Goal: Information Seeking & Learning: Learn about a topic

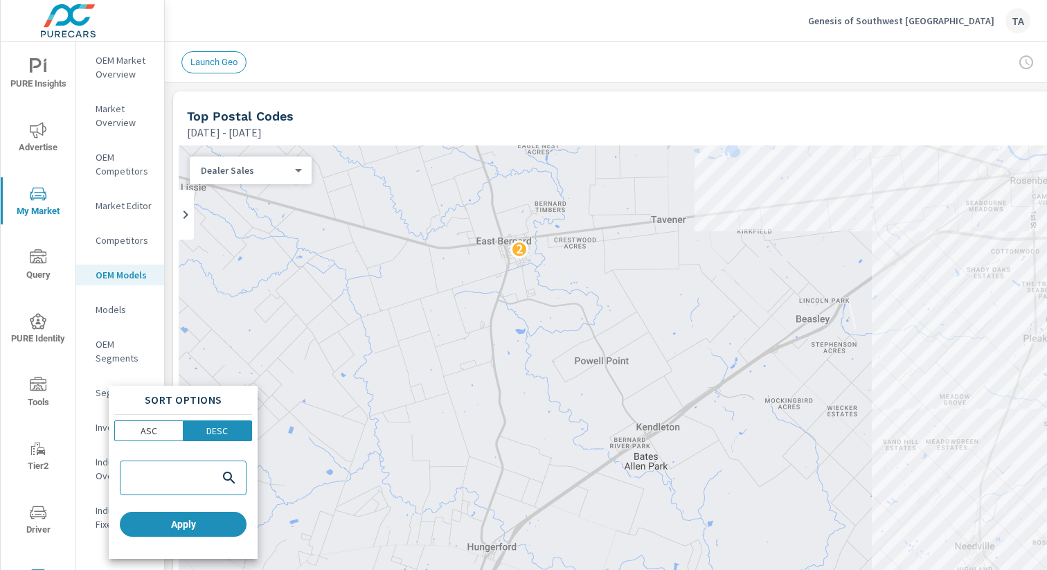
scroll to position [352, 0]
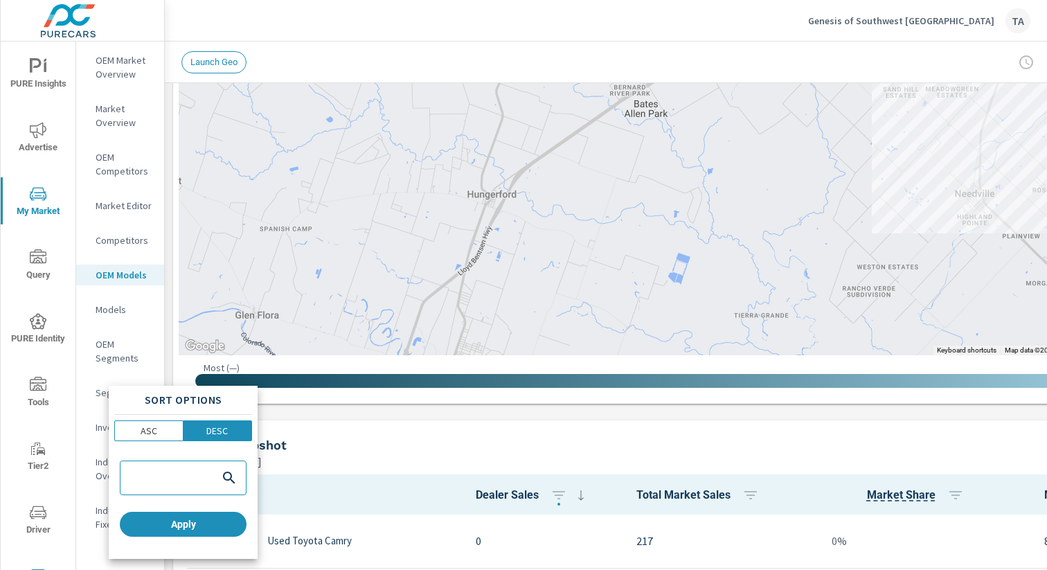
click at [8, 78] on div at bounding box center [523, 285] width 1047 height 570
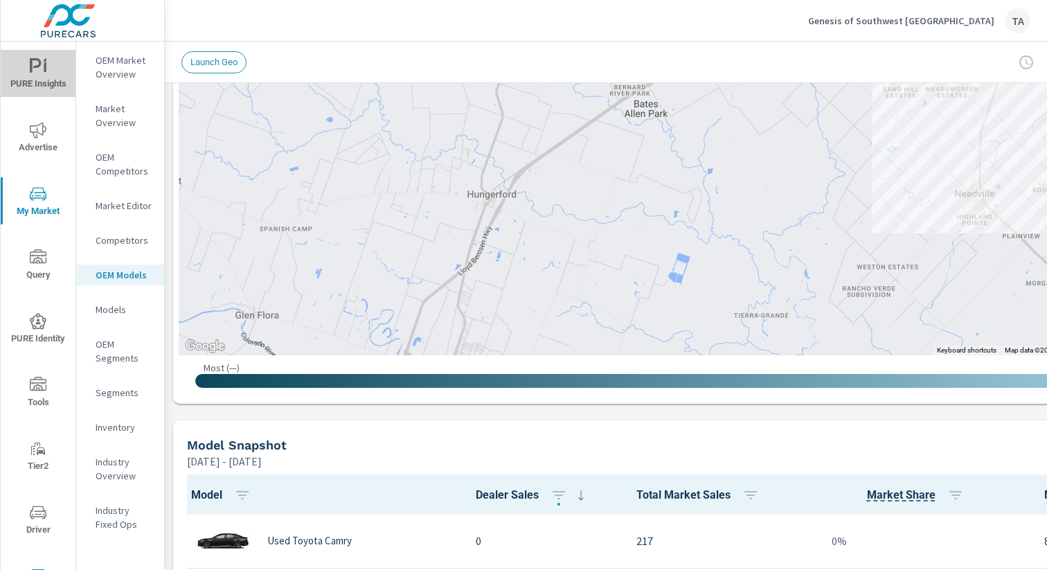
click at [36, 78] on span "PURE Insights" at bounding box center [38, 75] width 66 height 34
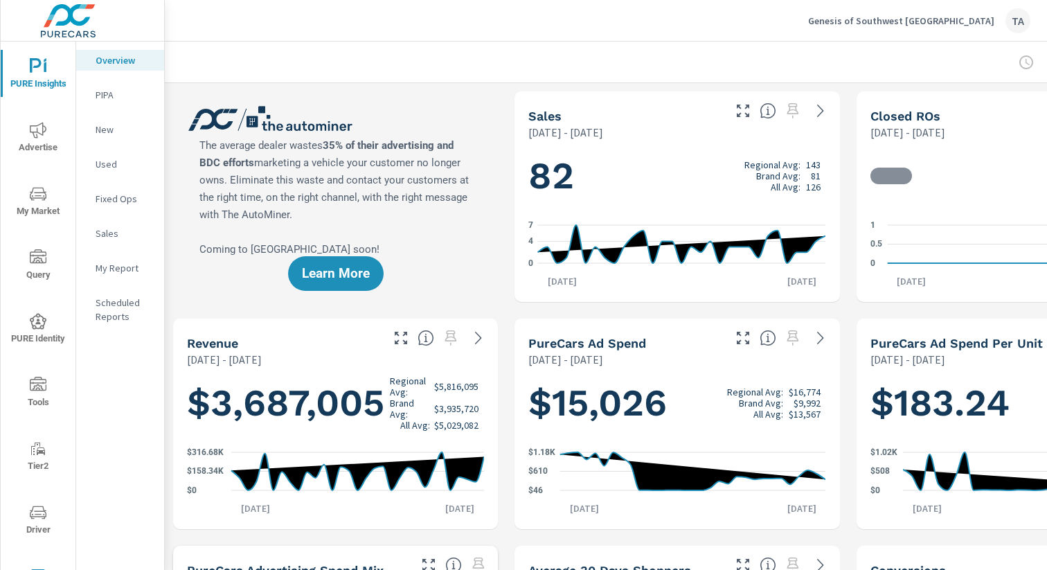
click at [33, 206] on span "My Market" at bounding box center [38, 203] width 66 height 34
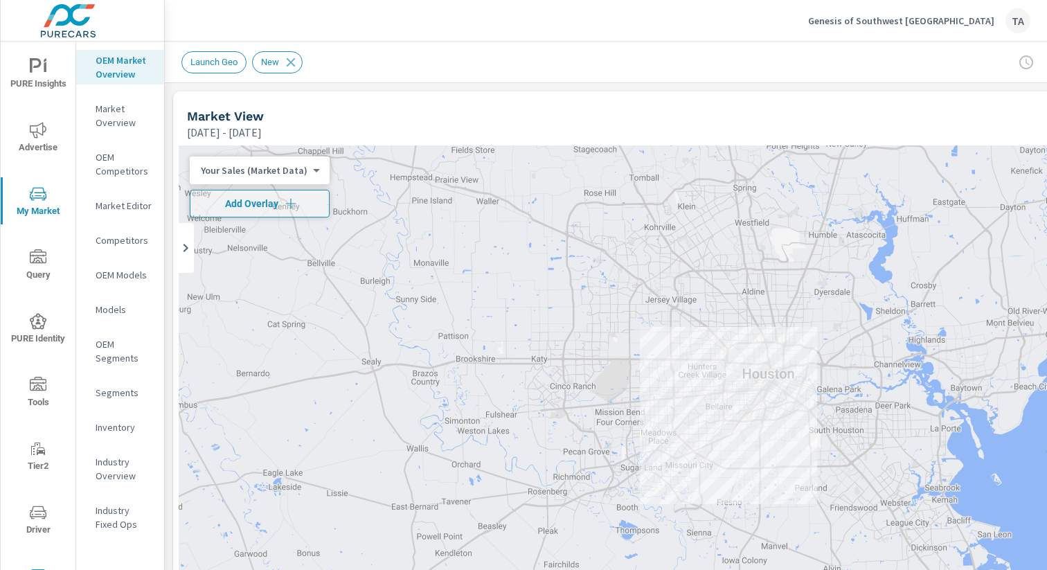
click at [42, 322] on icon "nav menu" at bounding box center [38, 321] width 17 height 17
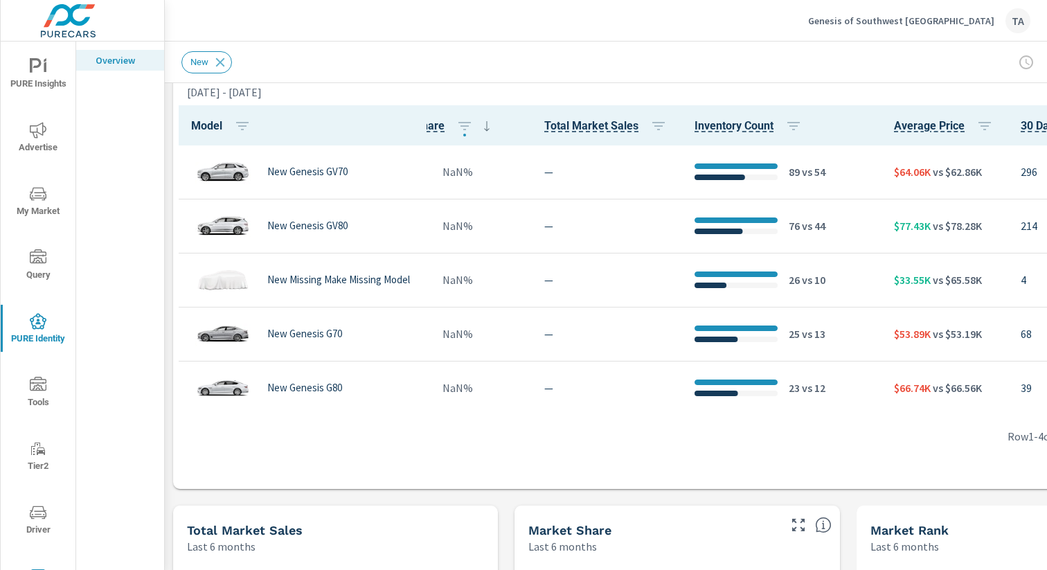
scroll to position [231, 98]
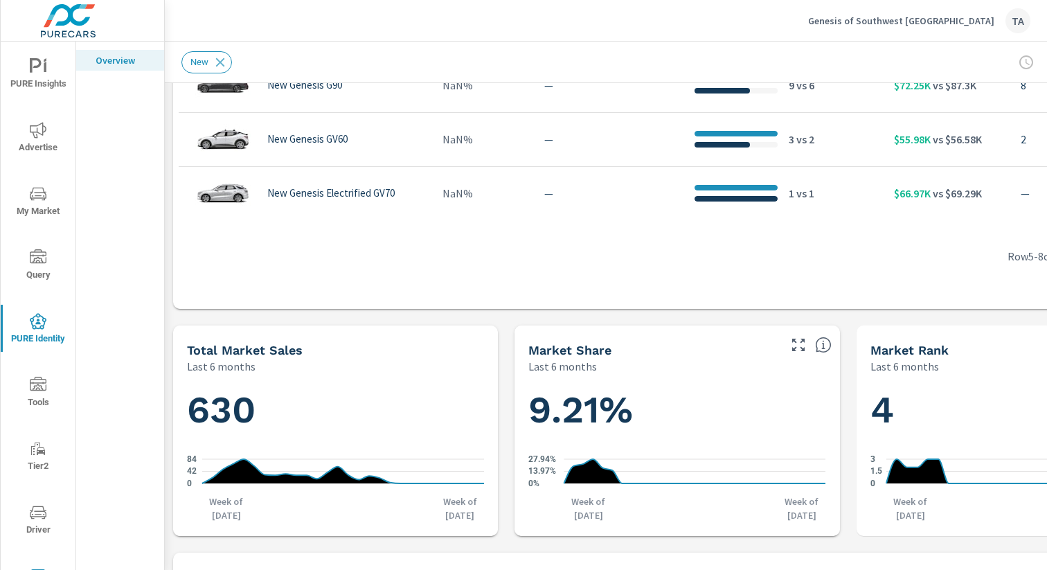
scroll to position [1040, 0]
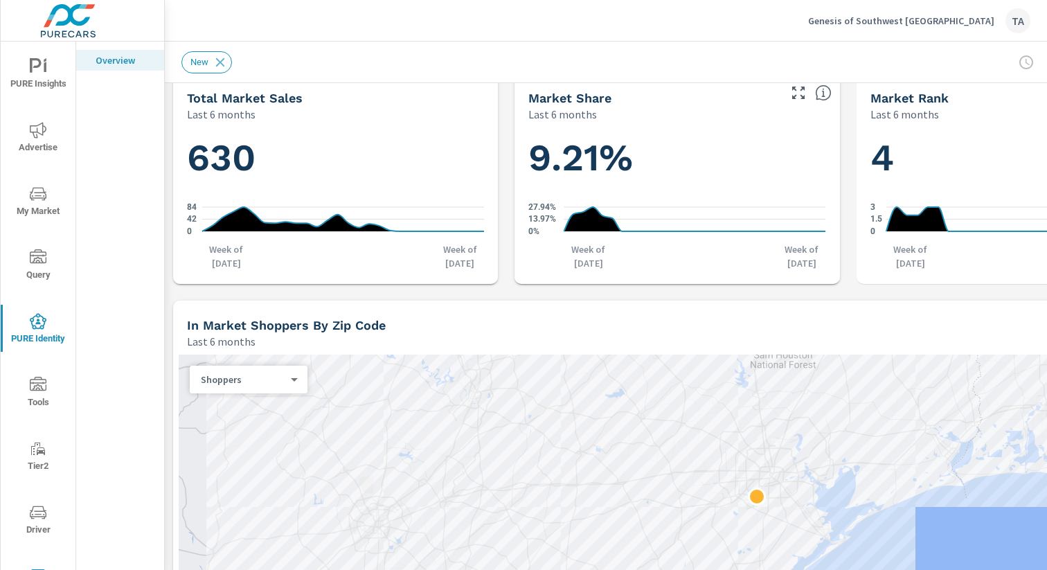
scroll to position [1444, 0]
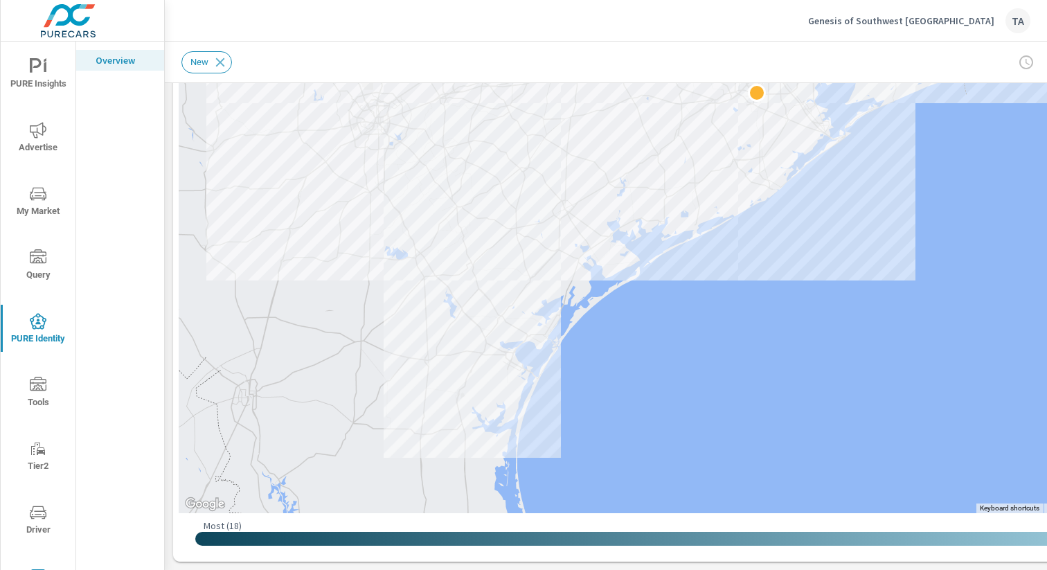
click at [39, 78] on span "PURE Insights" at bounding box center [38, 75] width 66 height 34
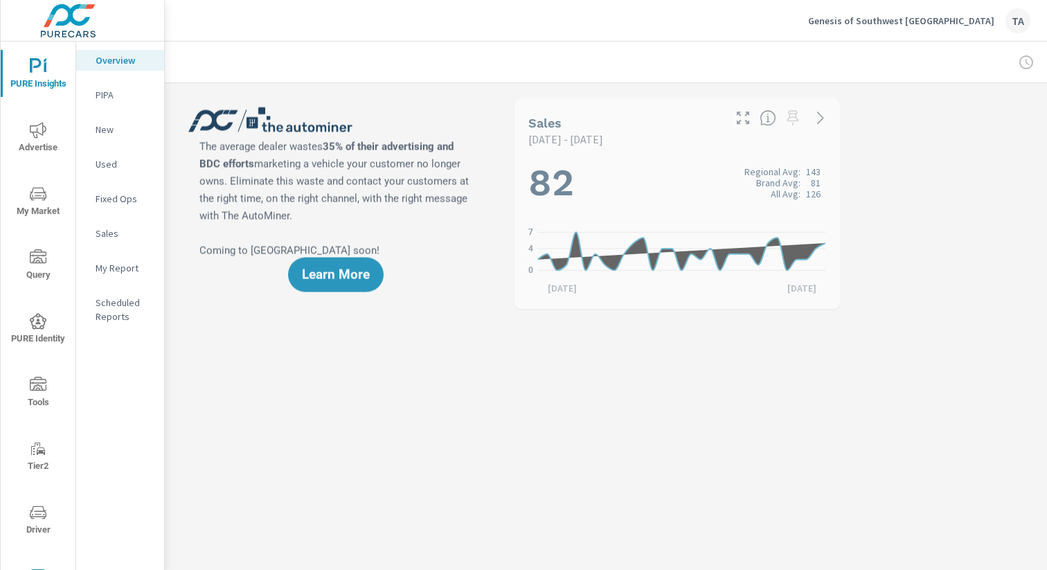
scroll to position [1, 0]
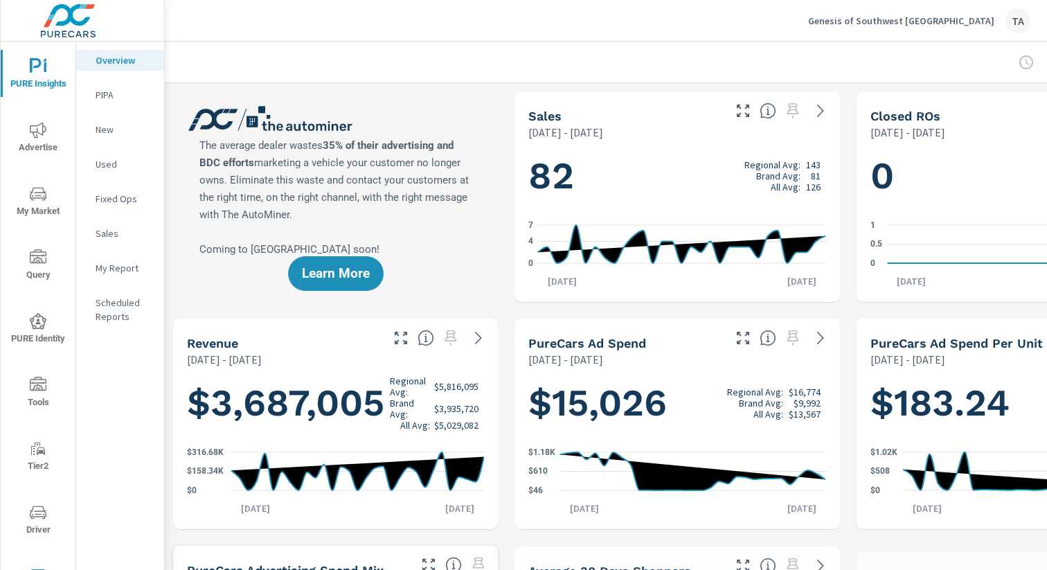
click at [103, 125] on p "New" at bounding box center [124, 130] width 57 height 14
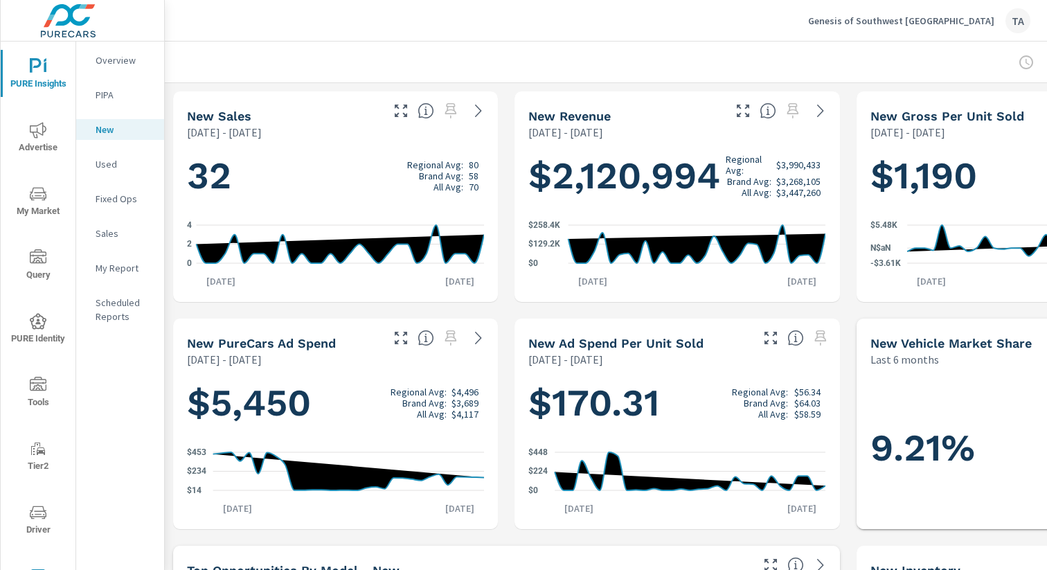
scroll to position [0, 143]
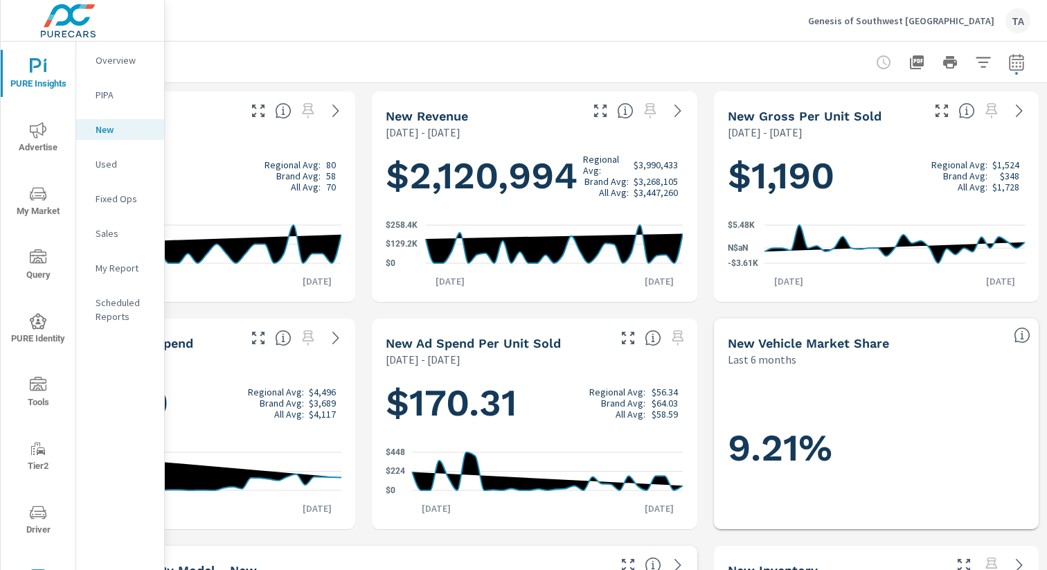
click at [1030, 61] on div at bounding box center [534, 62] width 1025 height 41
click at [1014, 64] on icon "button" at bounding box center [1016, 62] width 17 height 17
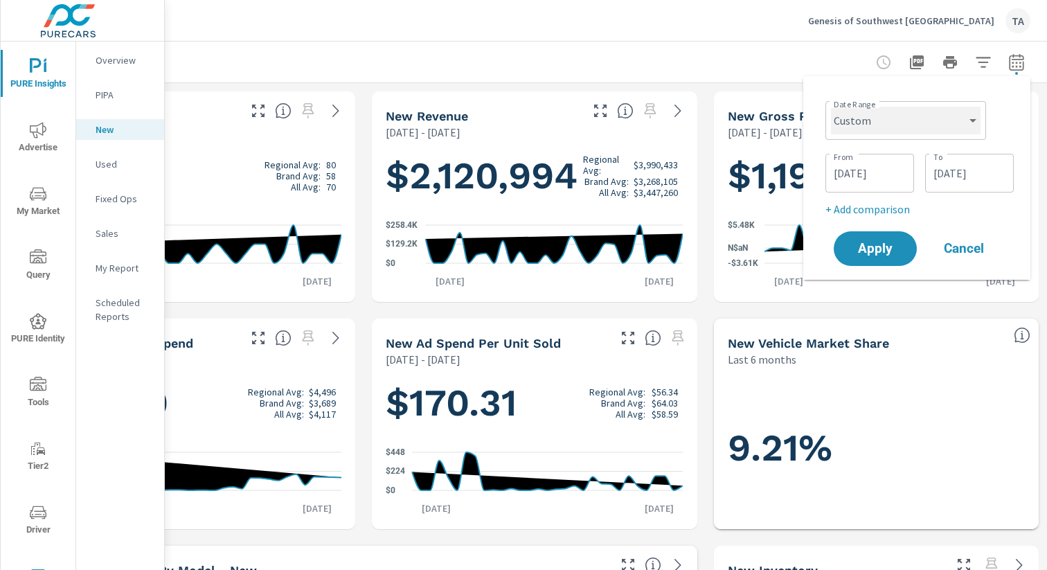
click at [906, 127] on select "Custom [DATE] Last week Last 7 days Last 14 days Last 30 days Last 45 days Last…" at bounding box center [906, 121] width 150 height 28
click at [831, 107] on select "Custom [DATE] Last week Last 7 days Last 14 days Last 30 days Last 45 days Last…" at bounding box center [906, 121] width 150 height 28
select select "Last month"
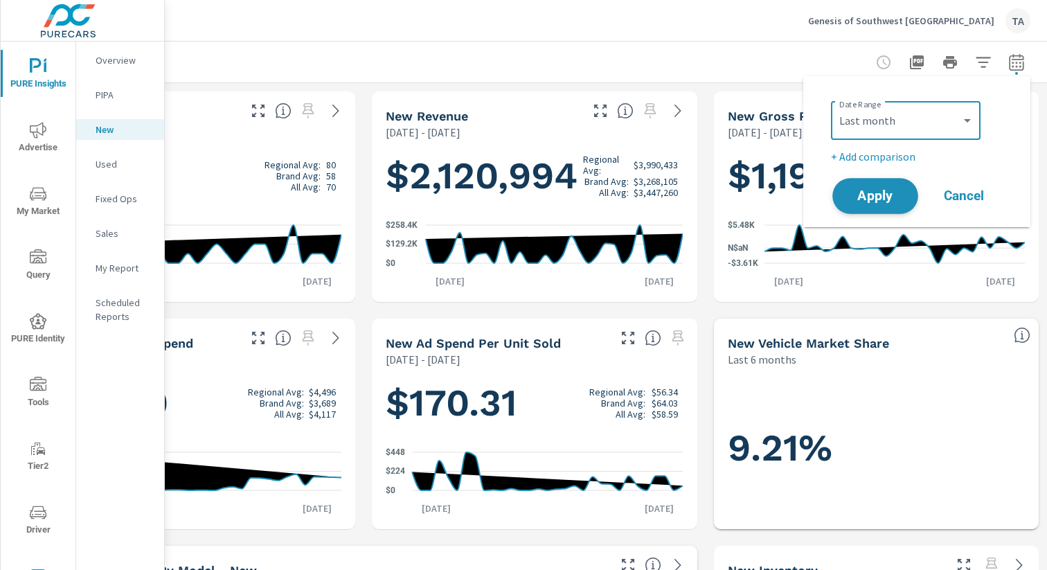
click at [873, 199] on span "Apply" at bounding box center [875, 196] width 57 height 13
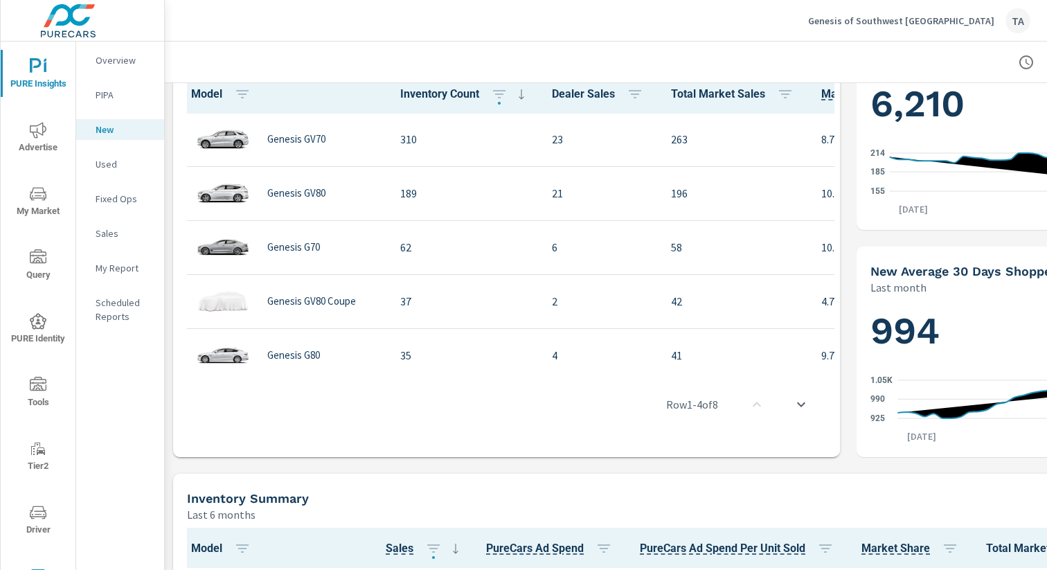
scroll to position [51, 0]
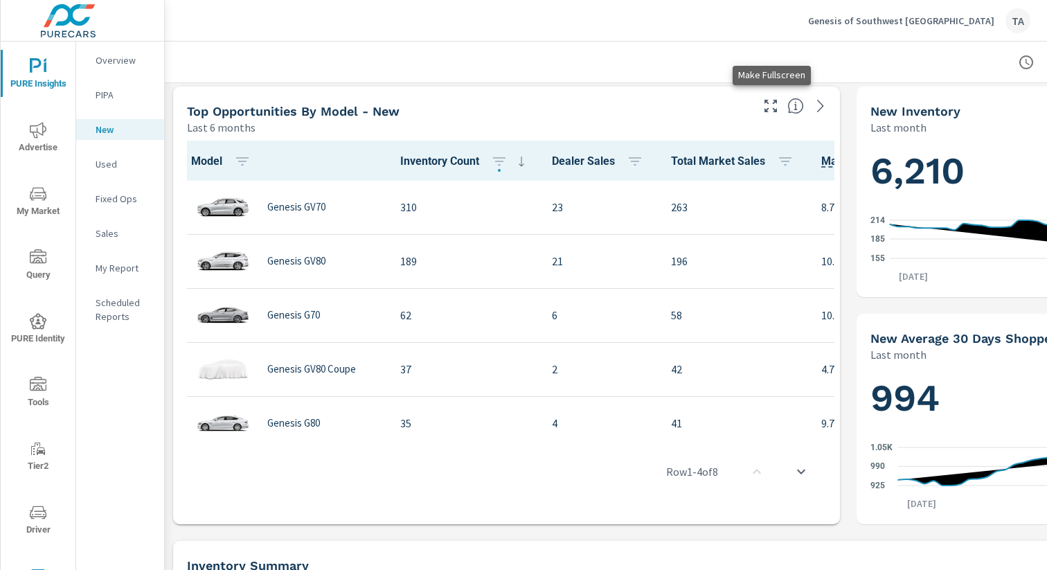
click at [767, 102] on icon "button" at bounding box center [771, 106] width 12 height 12
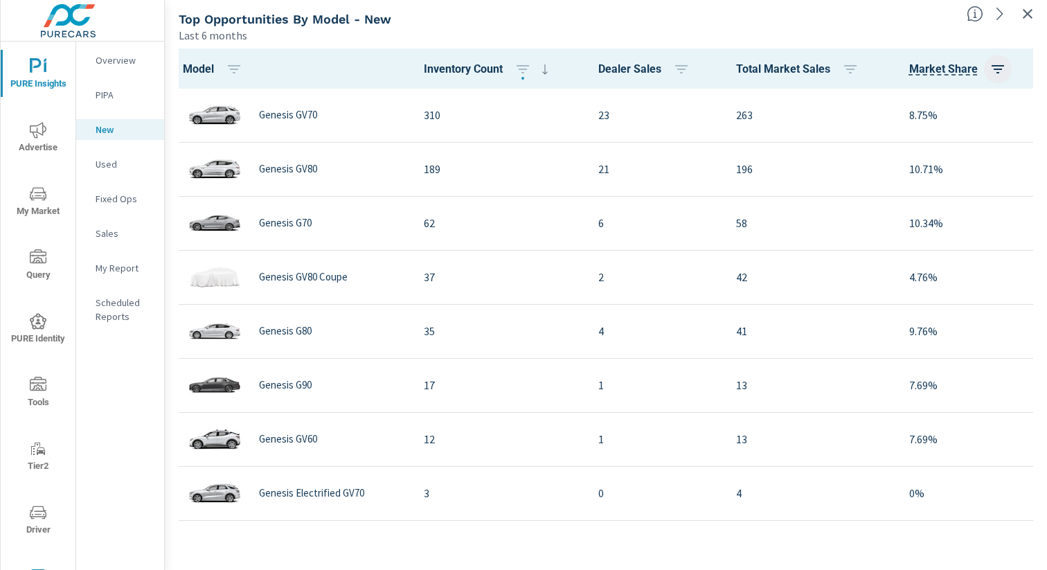
click at [1003, 71] on icon "button" at bounding box center [998, 69] width 17 height 17
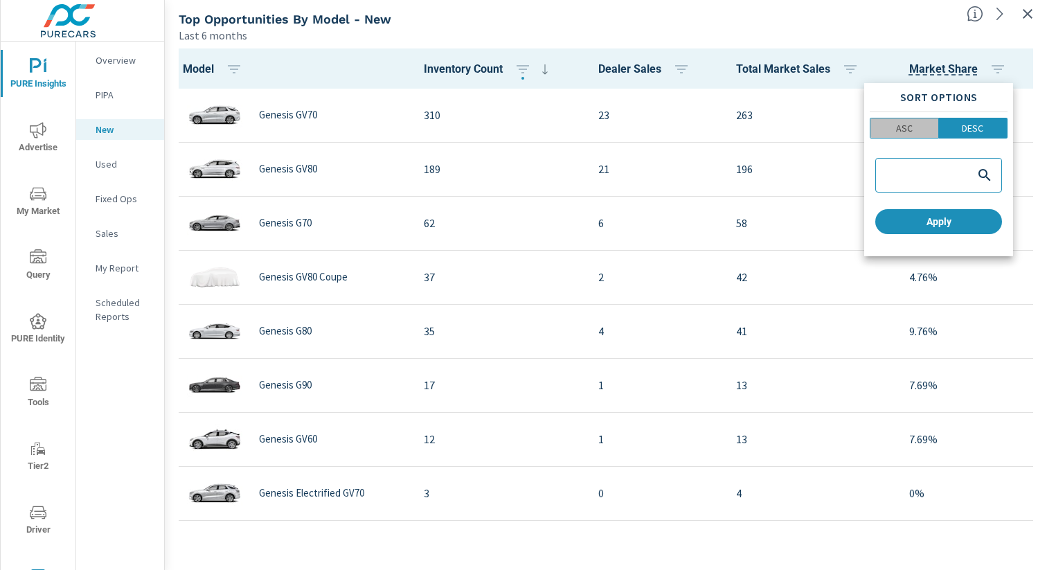
click at [915, 134] on span "ASC" at bounding box center [905, 128] width 60 height 14
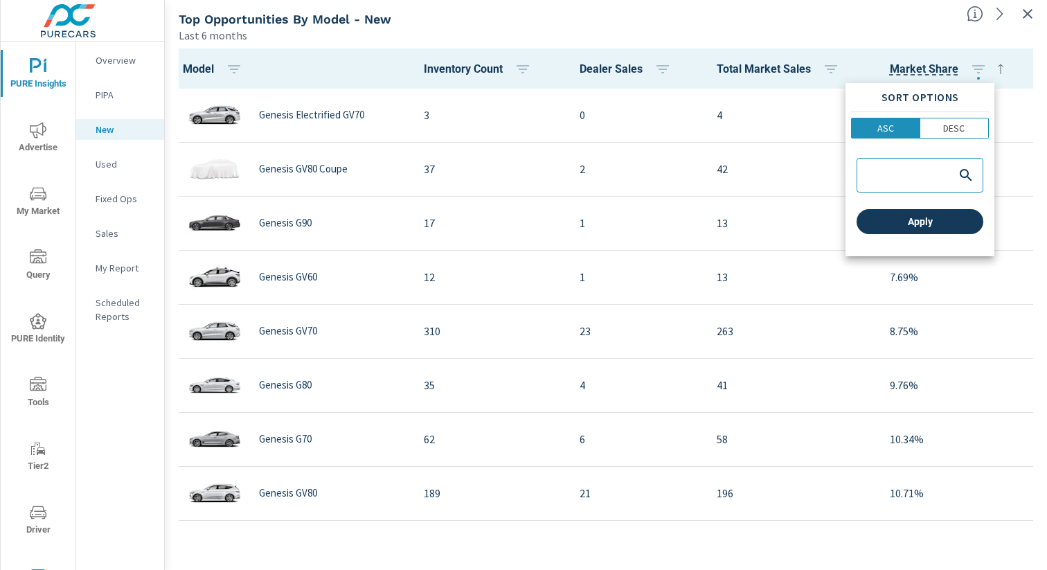
click at [925, 229] on button "Apply" at bounding box center [920, 221] width 127 height 25
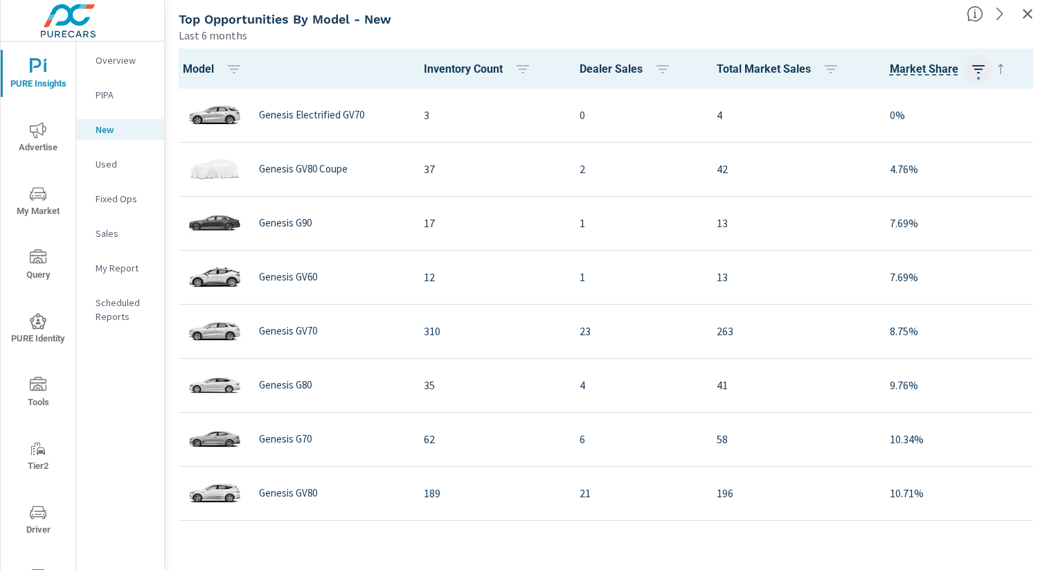
click at [976, 71] on icon "button" at bounding box center [978, 69] width 17 height 17
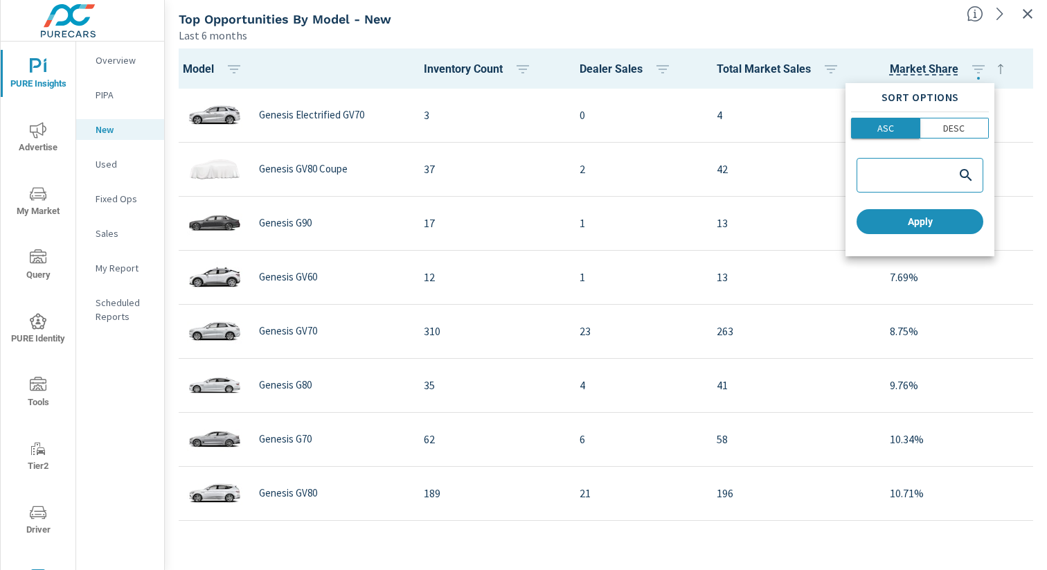
click at [885, 128] on p "ASC" at bounding box center [885, 128] width 17 height 14
click at [943, 129] on p "DESC" at bounding box center [953, 128] width 21 height 14
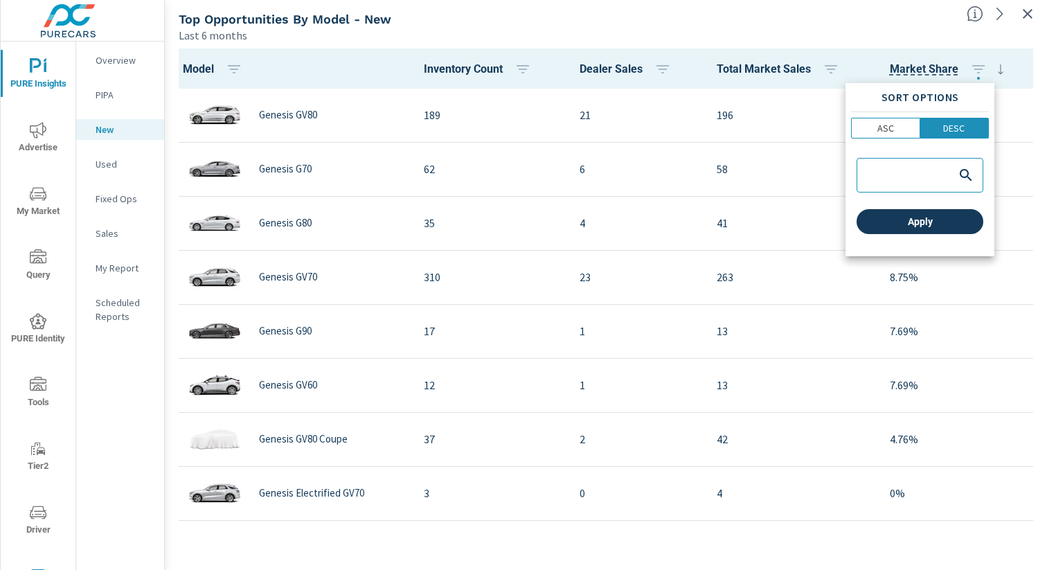
click at [920, 222] on span "Apply" at bounding box center [920, 221] width 116 height 12
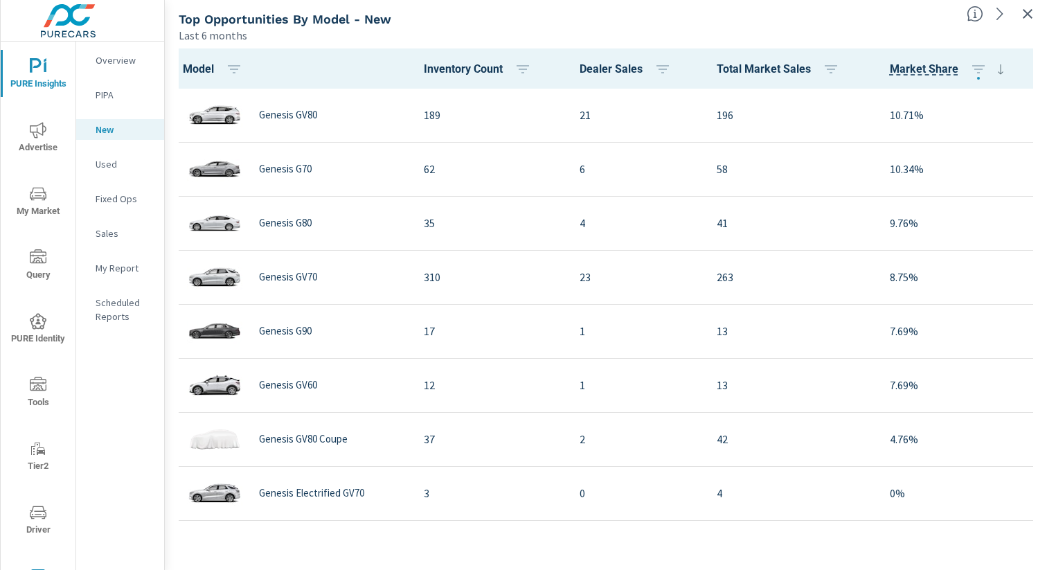
click at [494, 27] on div "Last 6 months" at bounding box center [567, 35] width 777 height 17
click at [1029, 8] on icon "button" at bounding box center [1027, 14] width 17 height 17
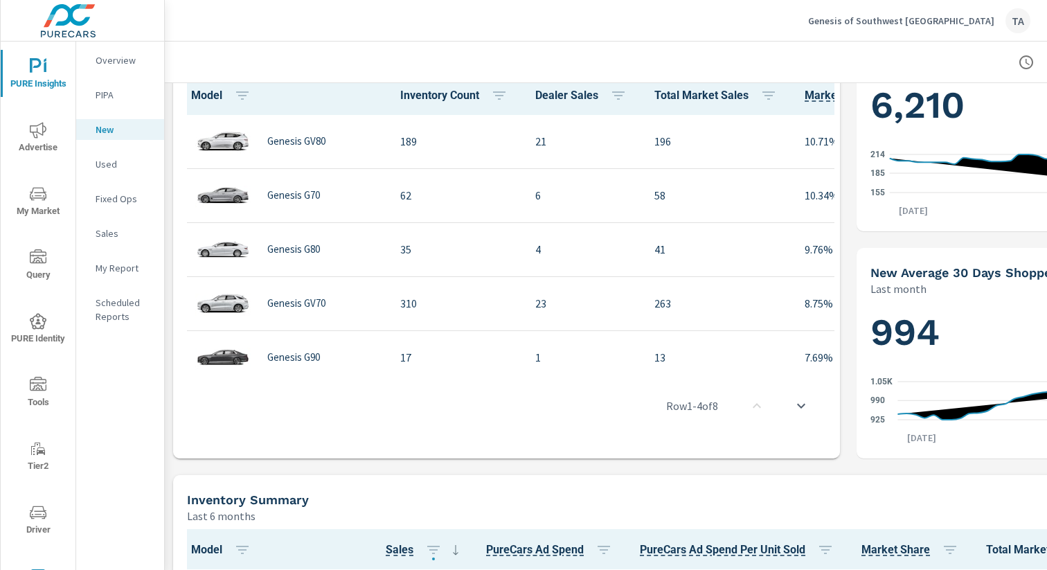
scroll to position [177, 0]
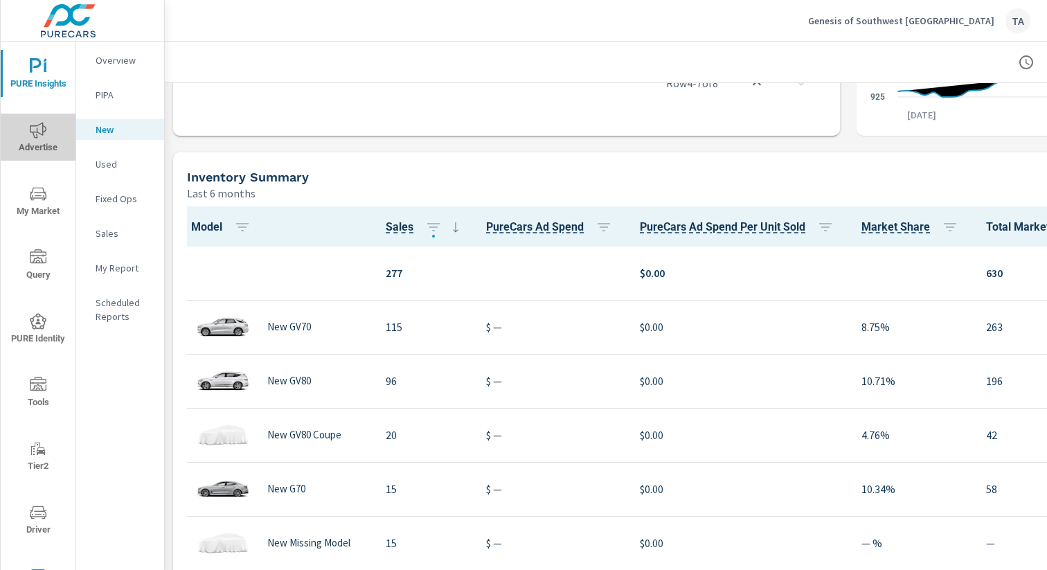
click at [44, 146] on span "Advertise" at bounding box center [38, 139] width 66 height 34
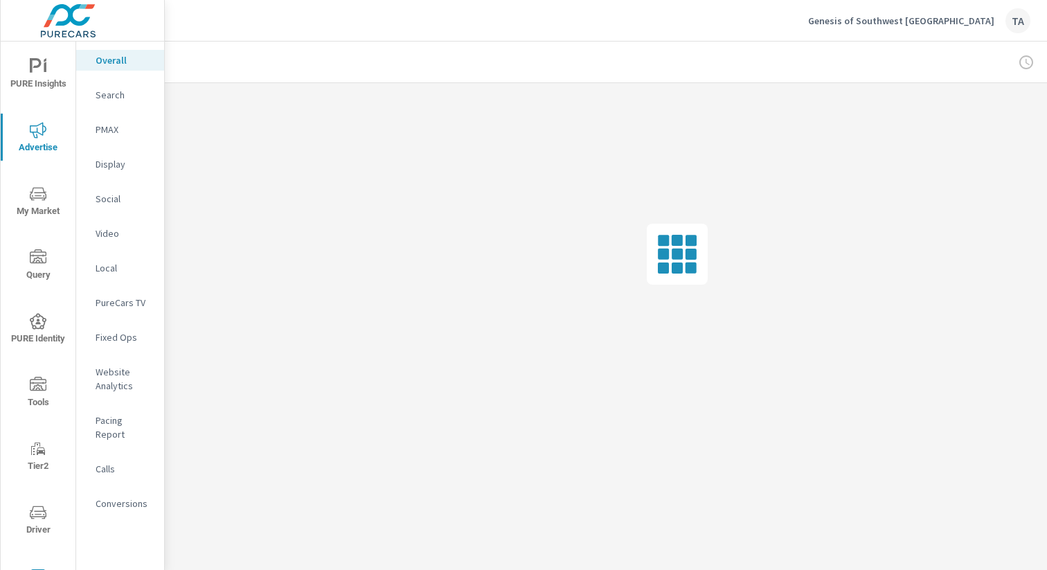
click at [46, 337] on span "PURE Identity" at bounding box center [38, 330] width 66 height 34
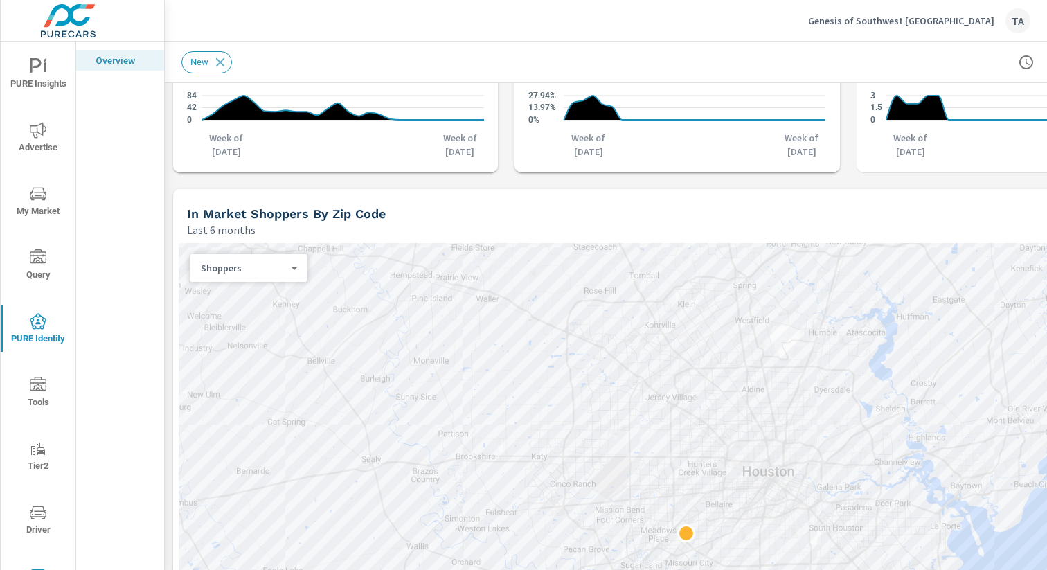
scroll to position [1155, 0]
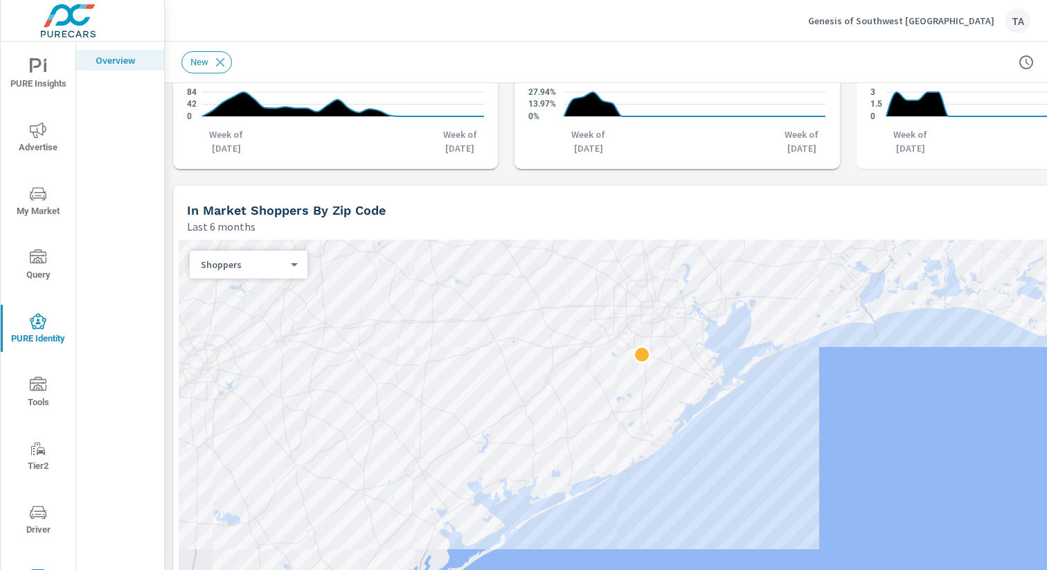
click at [604, 224] on div "Last 6 months" at bounding box center [638, 226] width 903 height 17
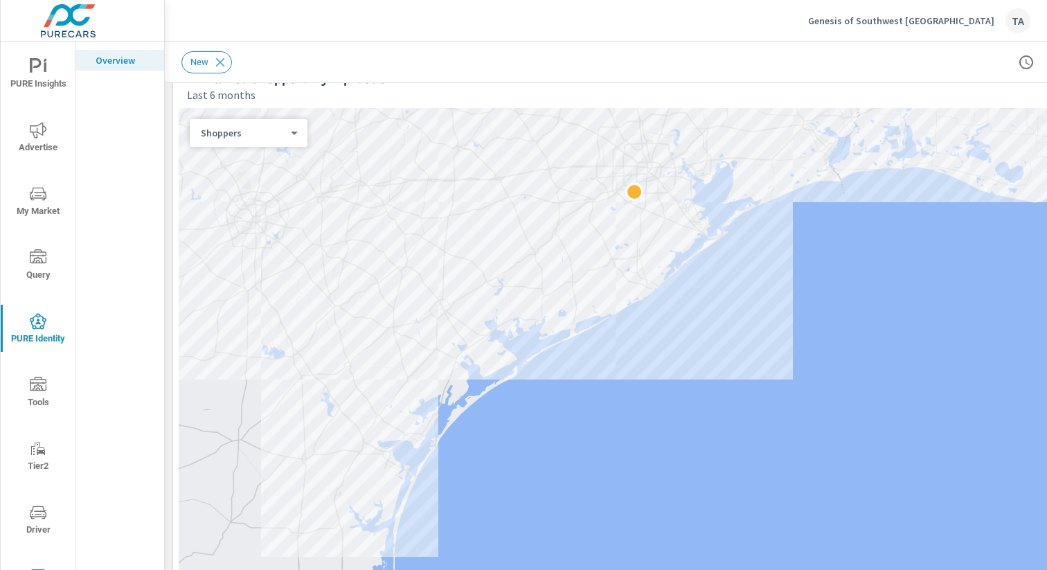
scroll to position [1444, 0]
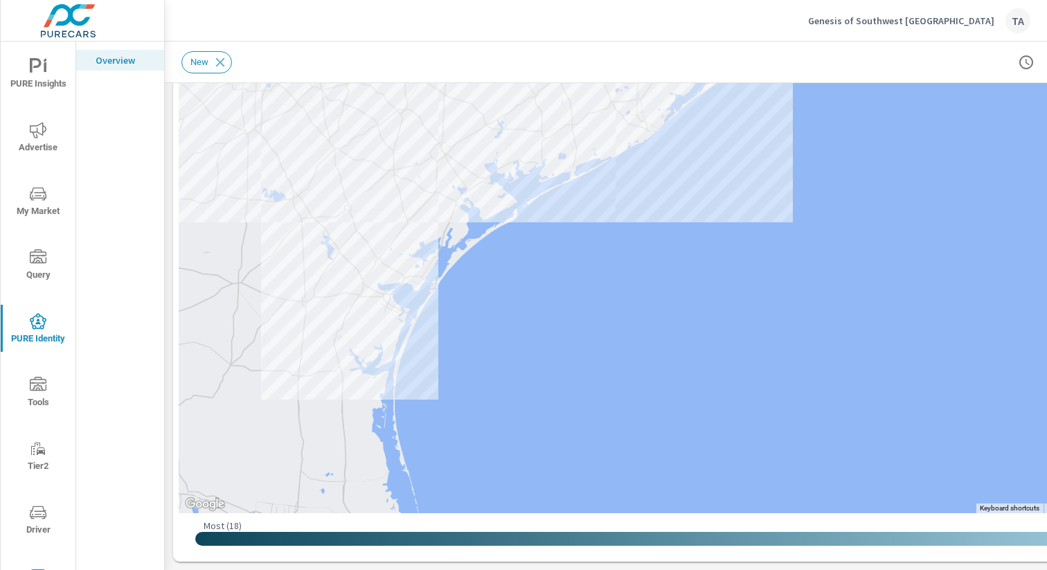
click at [573, 42] on div "New" at bounding box center [677, 62] width 992 height 41
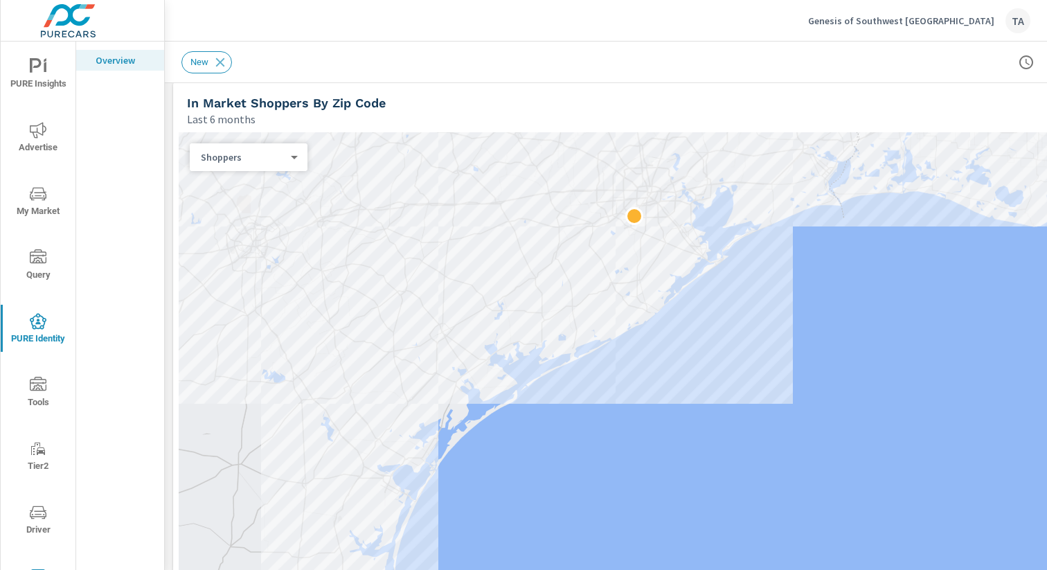
scroll to position [1030, 0]
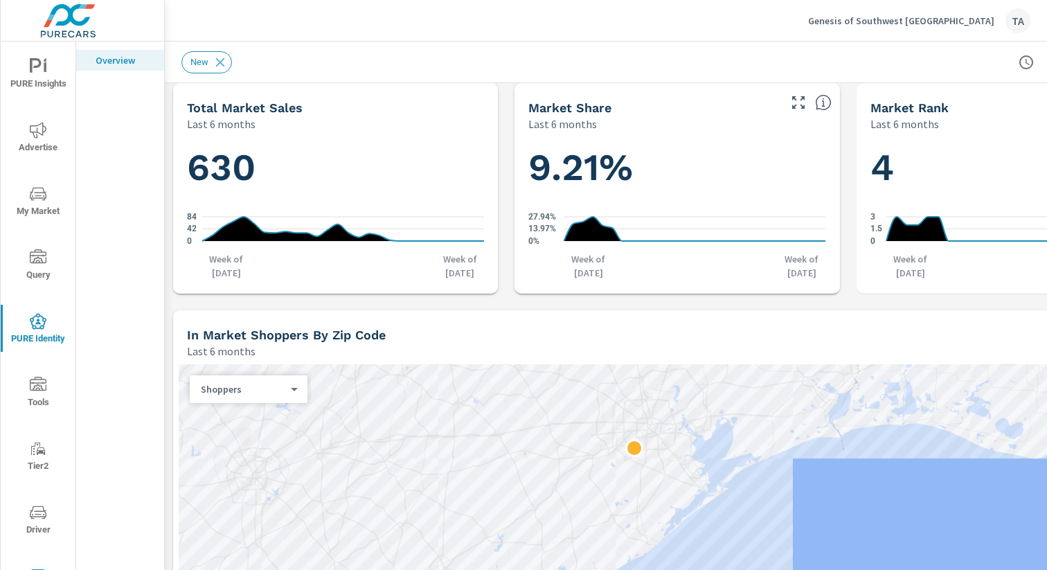
click at [55, 73] on span "PURE Insights" at bounding box center [38, 75] width 66 height 34
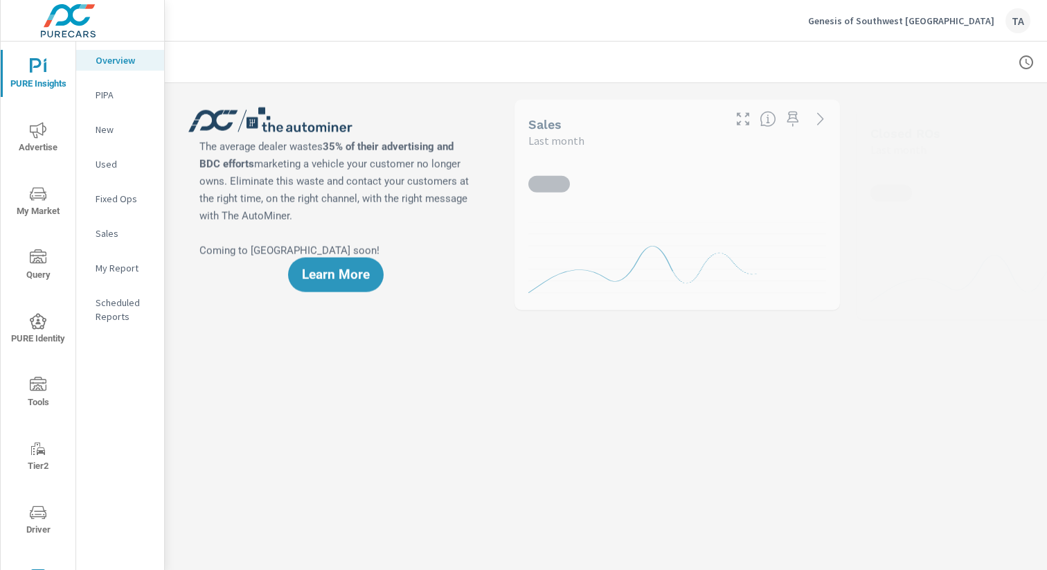
scroll to position [1, 0]
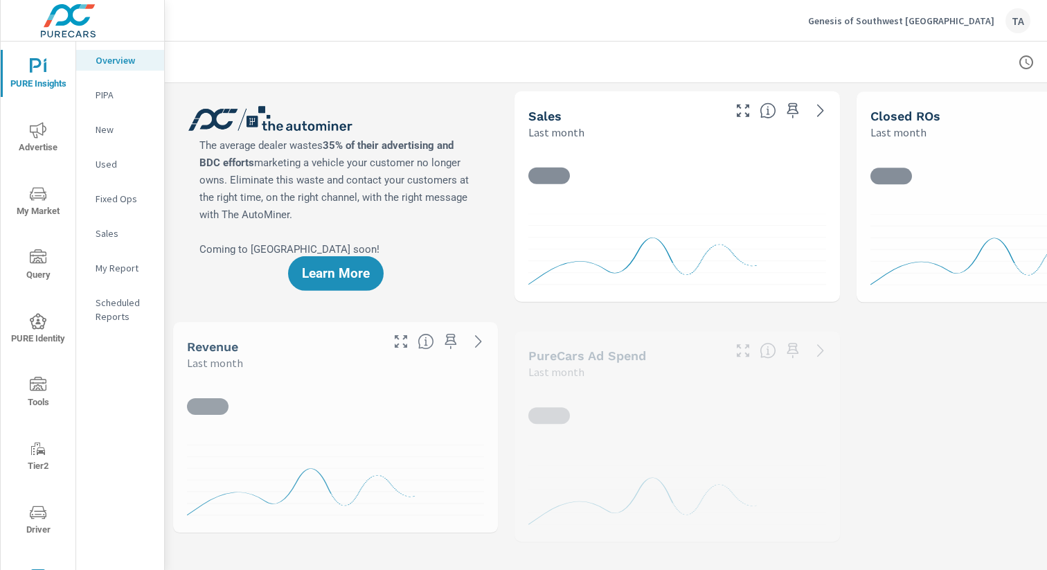
click at [111, 238] on p "Sales" at bounding box center [124, 233] width 57 height 14
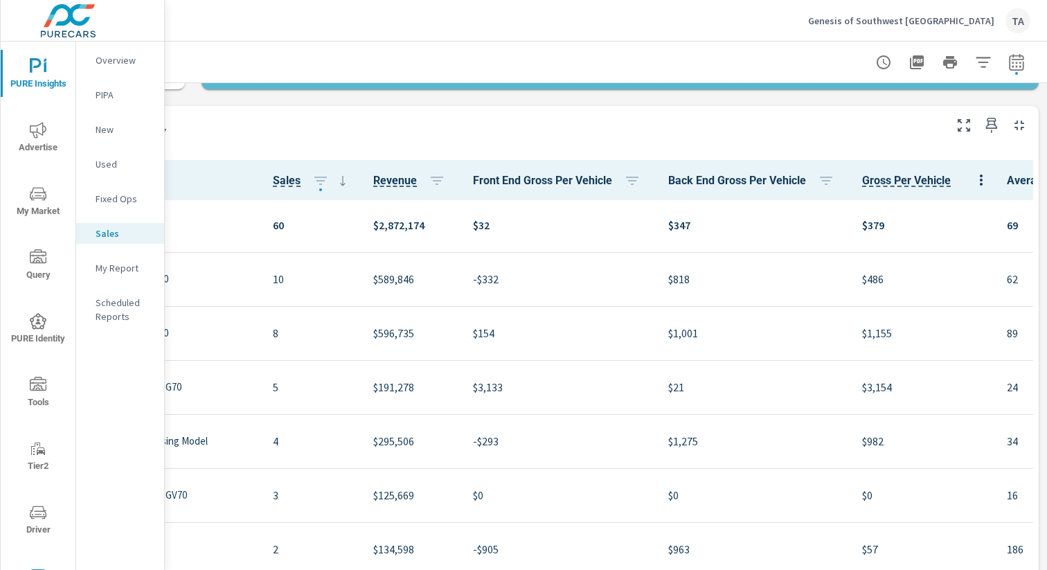
scroll to position [440, 0]
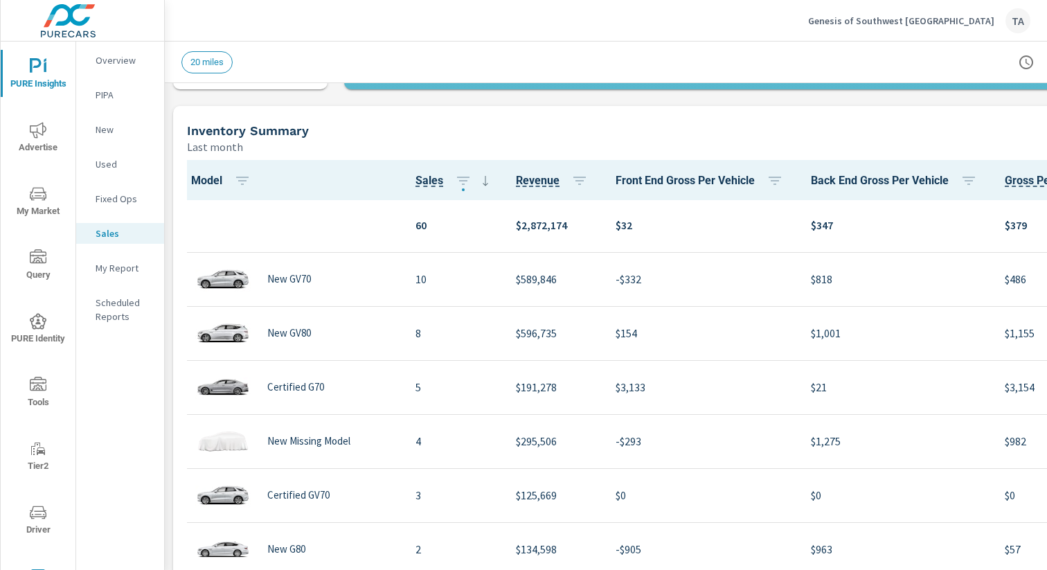
click at [37, 332] on span "PURE Identity" at bounding box center [38, 330] width 66 height 34
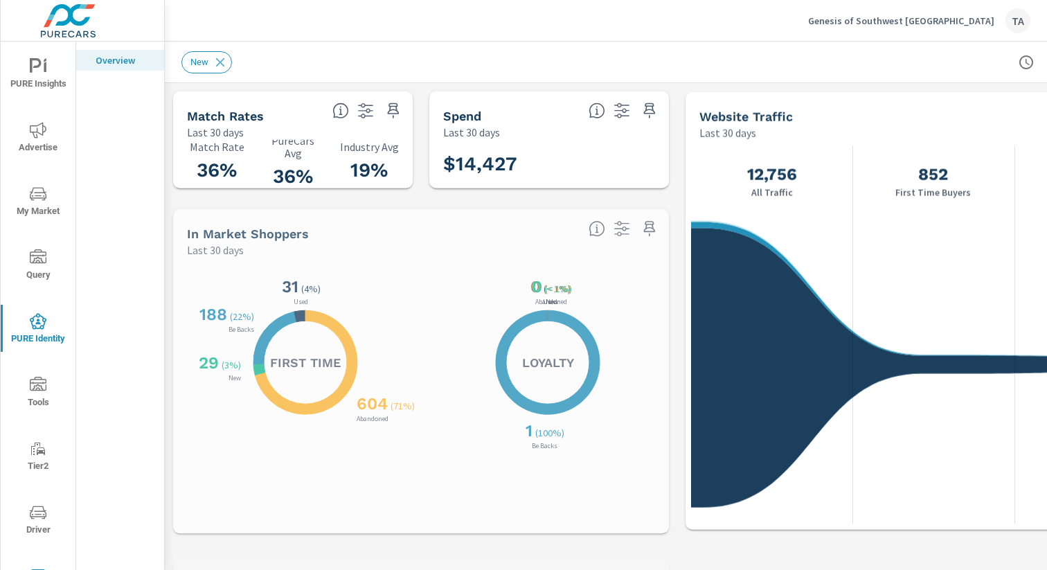
scroll to position [217, 0]
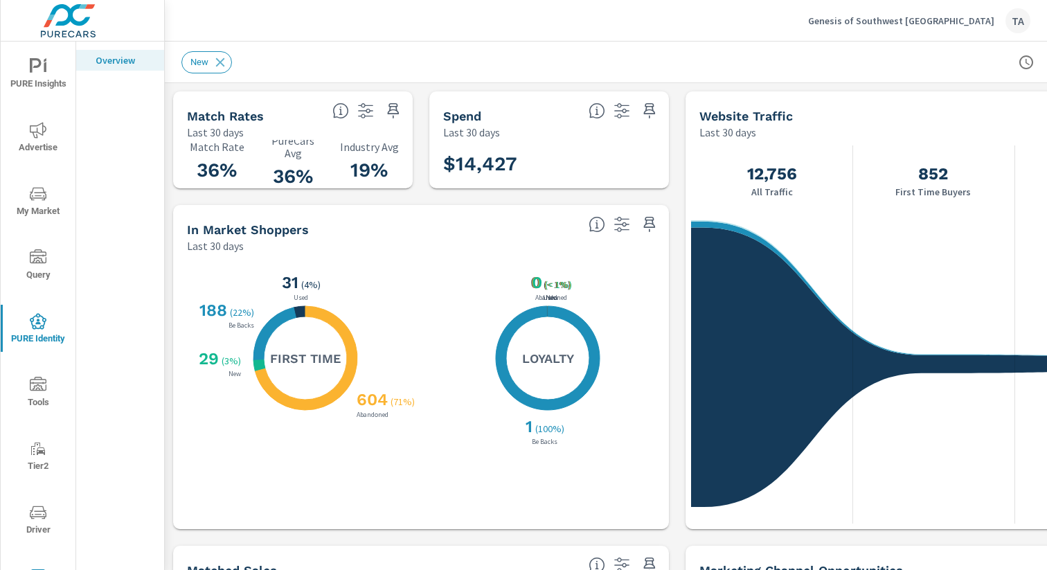
click at [42, 403] on span "Tools" at bounding box center [38, 394] width 66 height 34
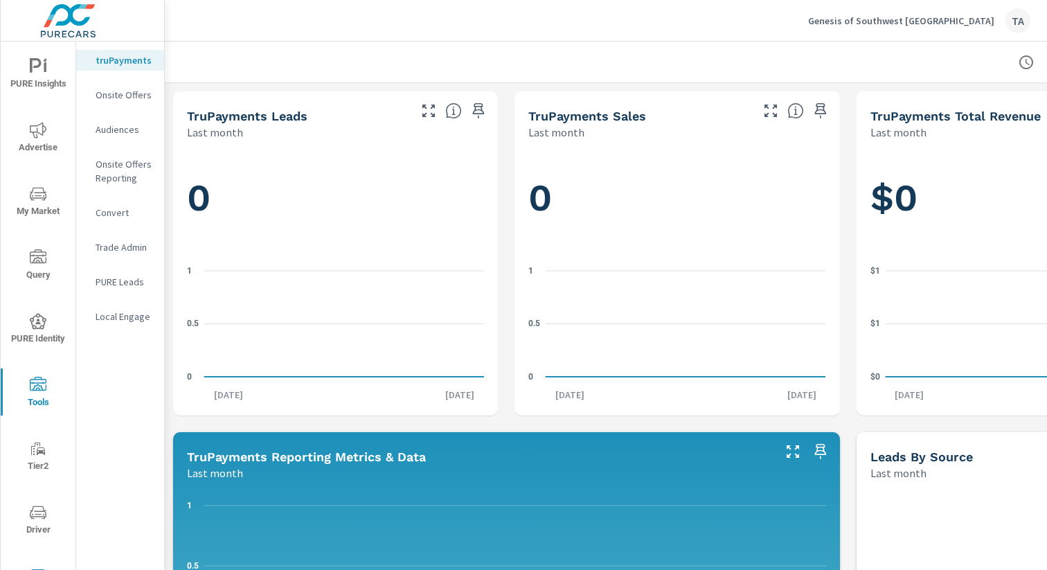
click at [30, 86] on span "PURE Insights" at bounding box center [38, 75] width 66 height 34
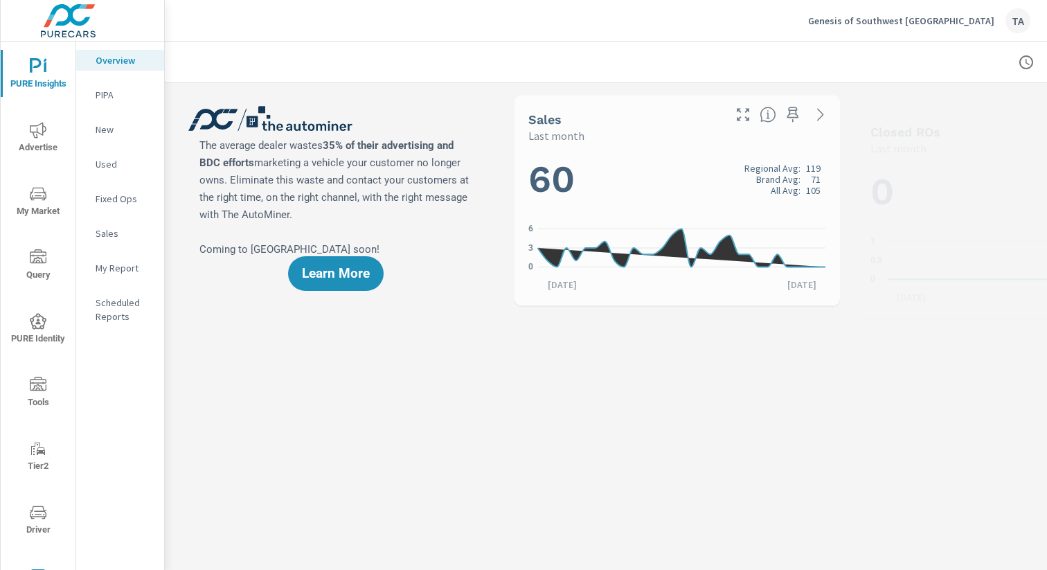
scroll to position [1, 0]
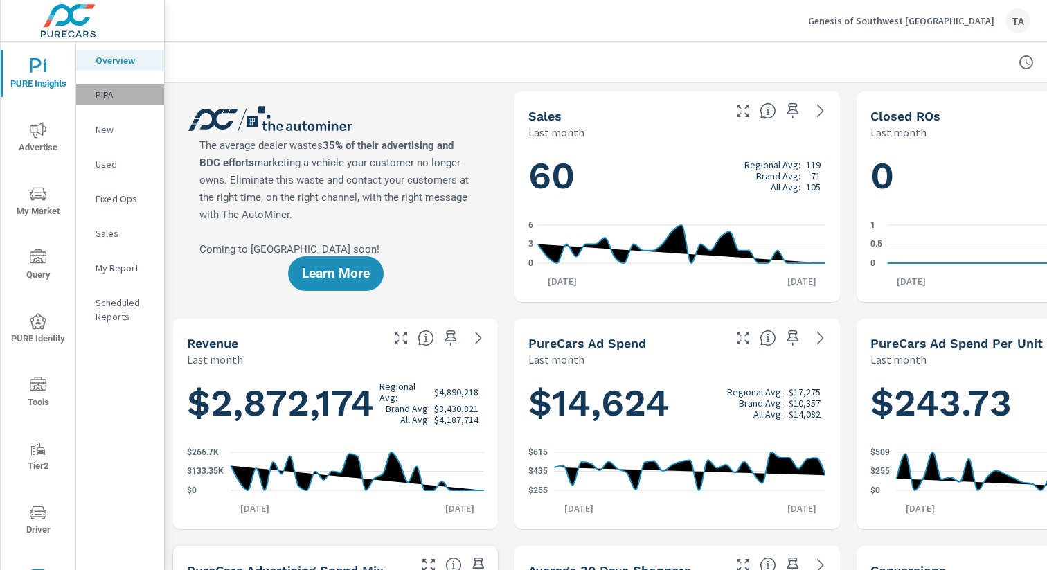
click at [117, 100] on p "PIPA" at bounding box center [124, 95] width 57 height 14
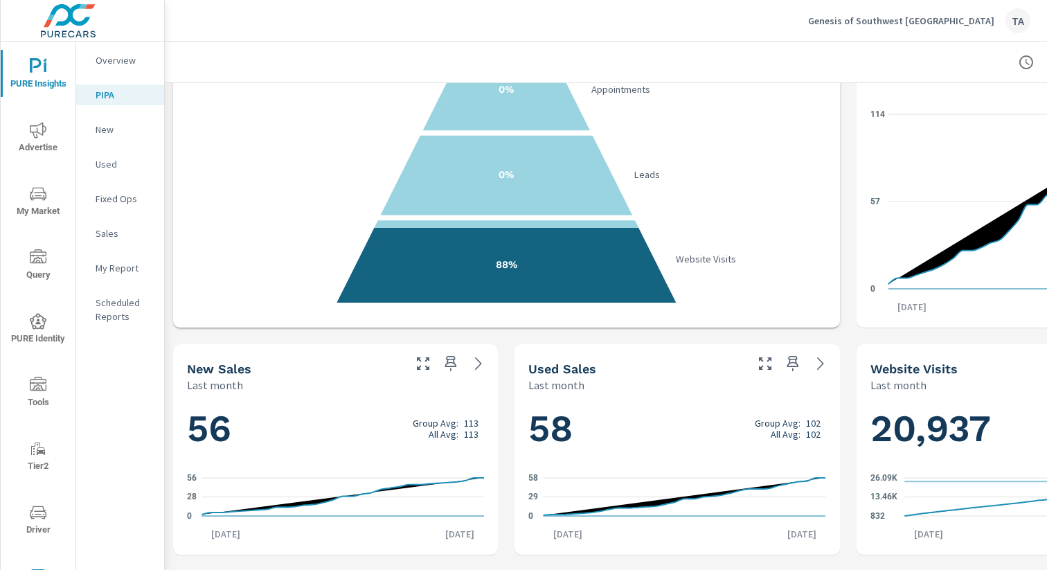
scroll to position [3, 0]
click at [50, 113] on button "Advertise" at bounding box center [38, 133] width 75 height 47
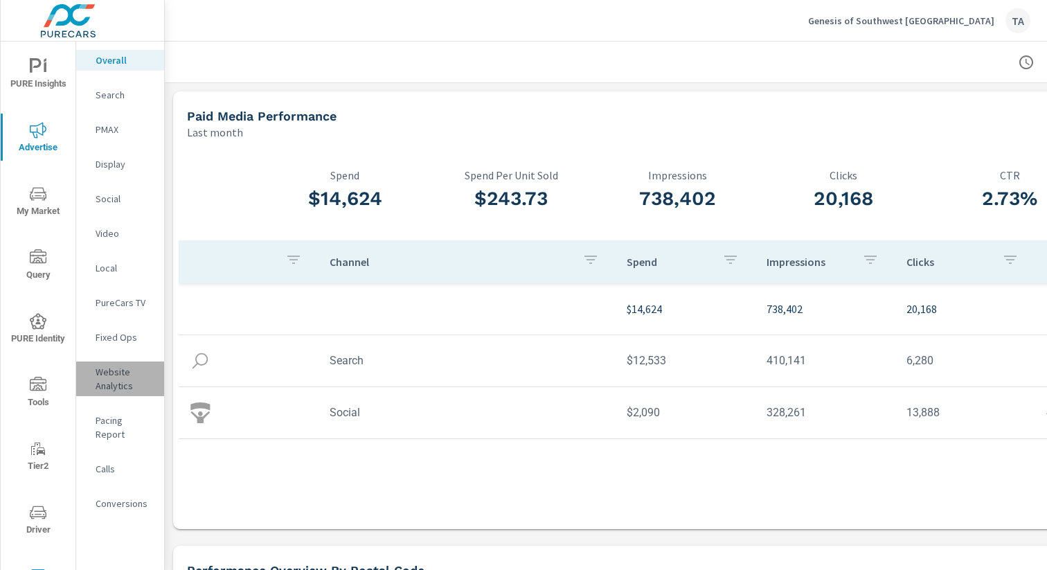
click at [110, 363] on div "Website Analytics" at bounding box center [120, 378] width 88 height 35
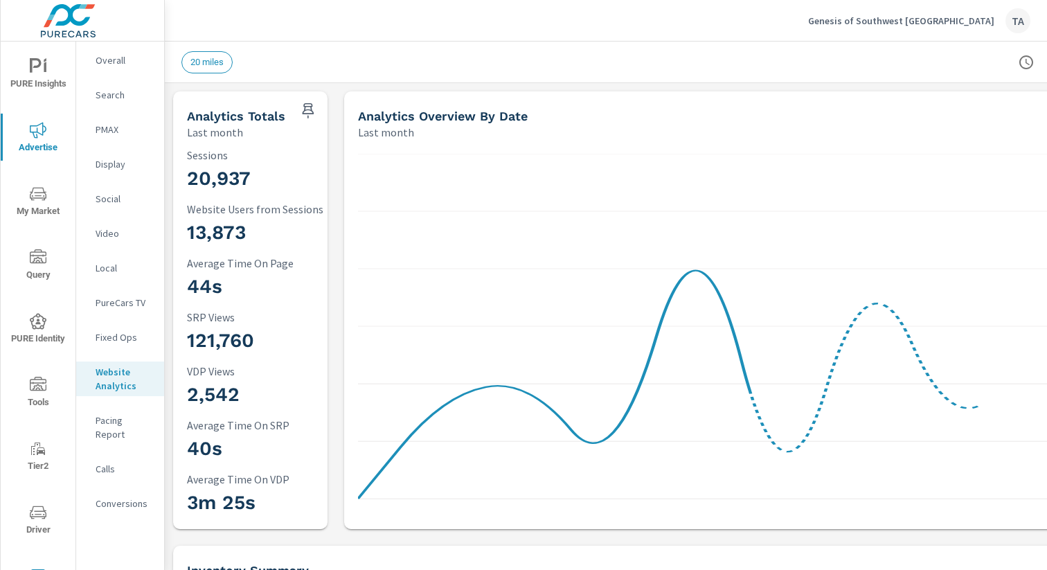
scroll to position [0, 143]
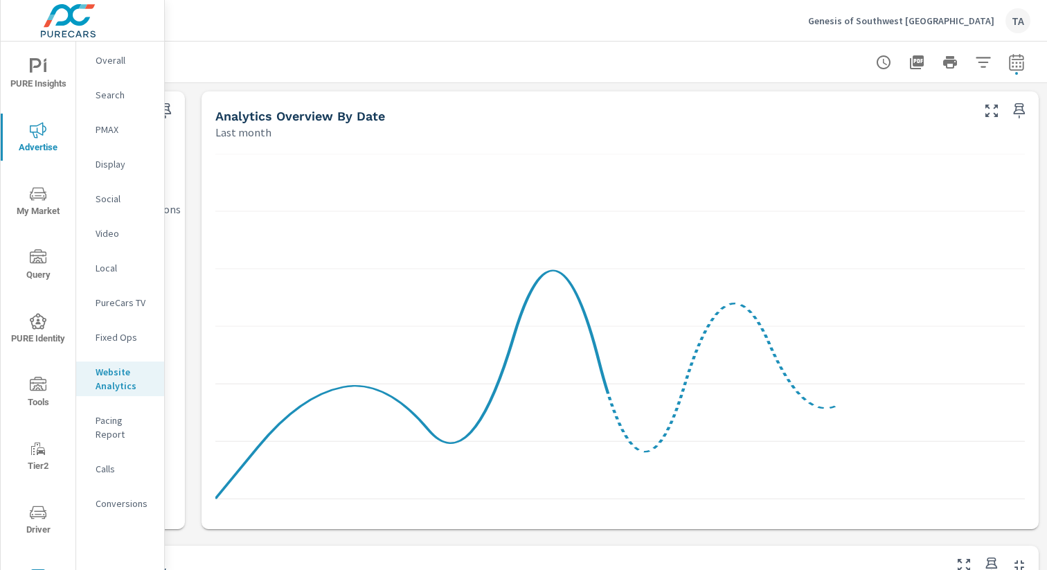
click at [915, 62] on icon "button" at bounding box center [917, 62] width 14 height 14
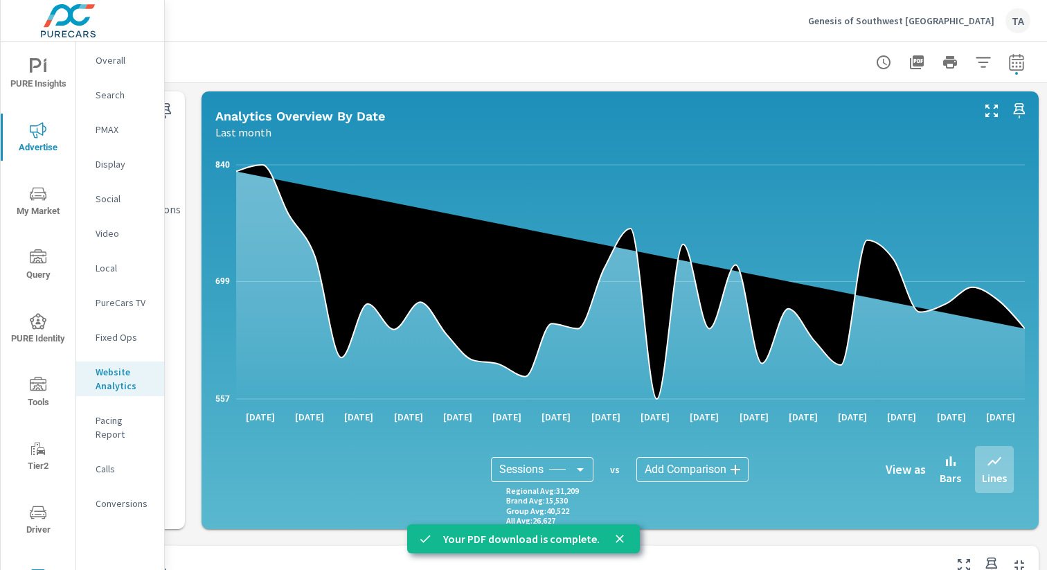
click at [96, 59] on p "Overall" at bounding box center [124, 60] width 57 height 14
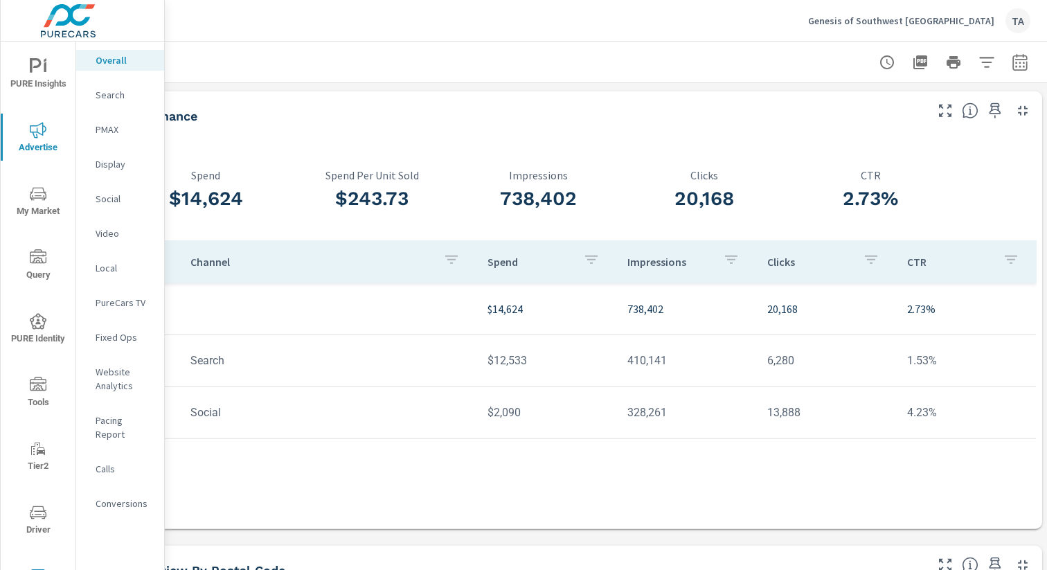
scroll to position [0, 143]
click at [1021, 58] on icon "button" at bounding box center [1016, 62] width 17 height 17
select select "Last month"
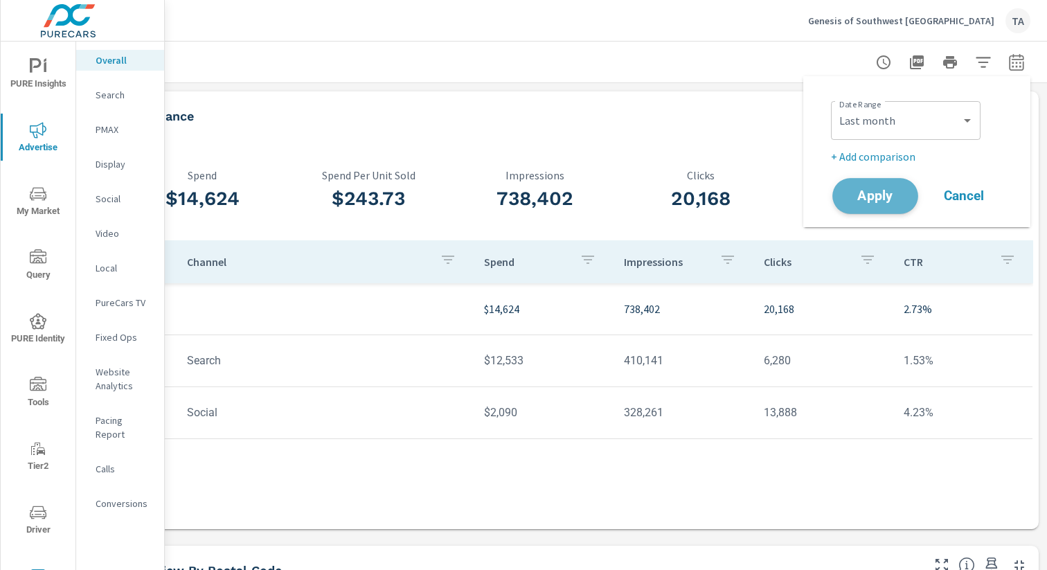
click at [886, 190] on span "Apply" at bounding box center [875, 196] width 57 height 13
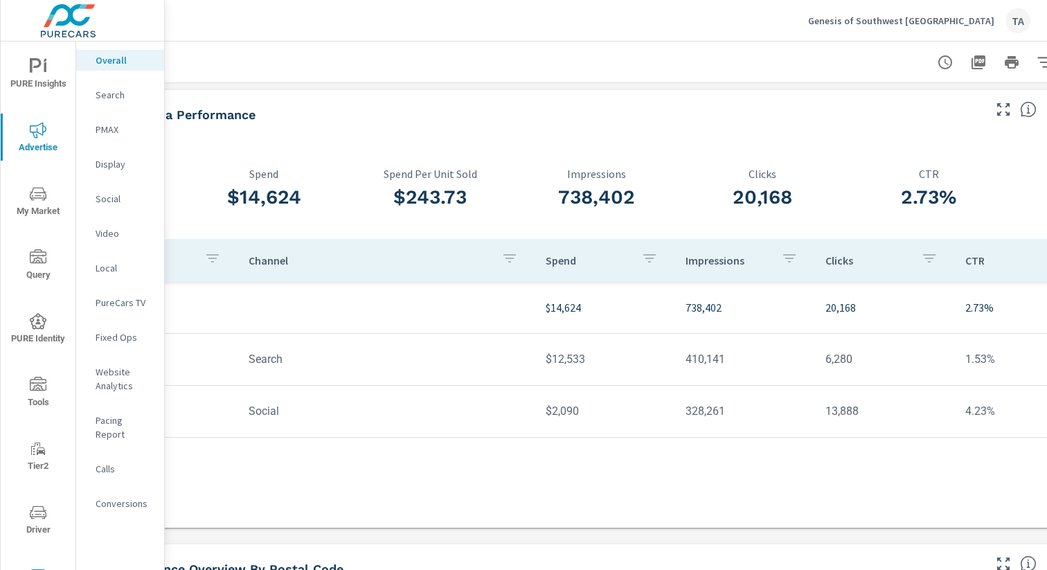
scroll to position [1, 143]
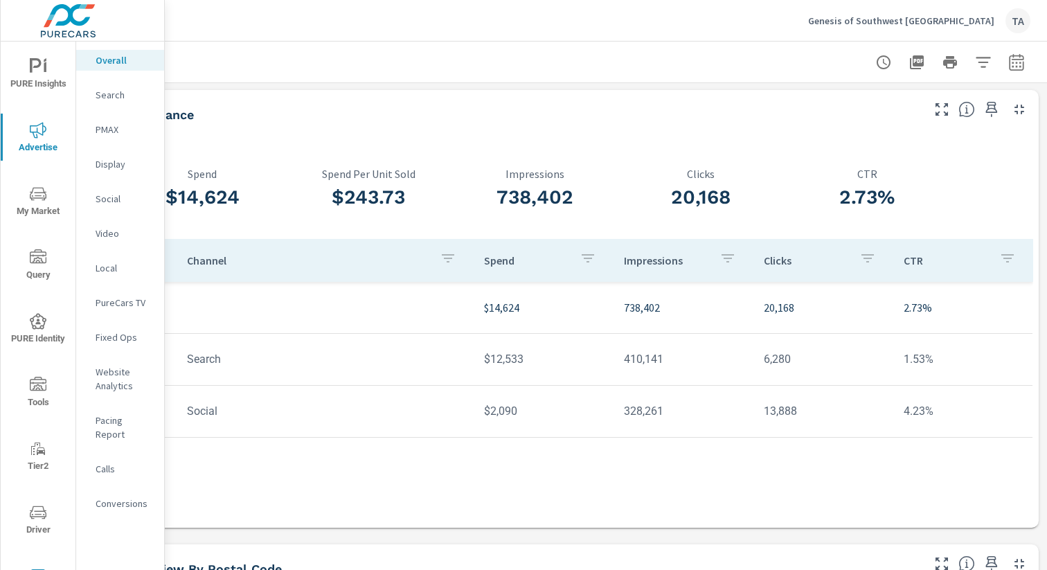
click at [924, 64] on icon "button" at bounding box center [917, 62] width 17 height 17
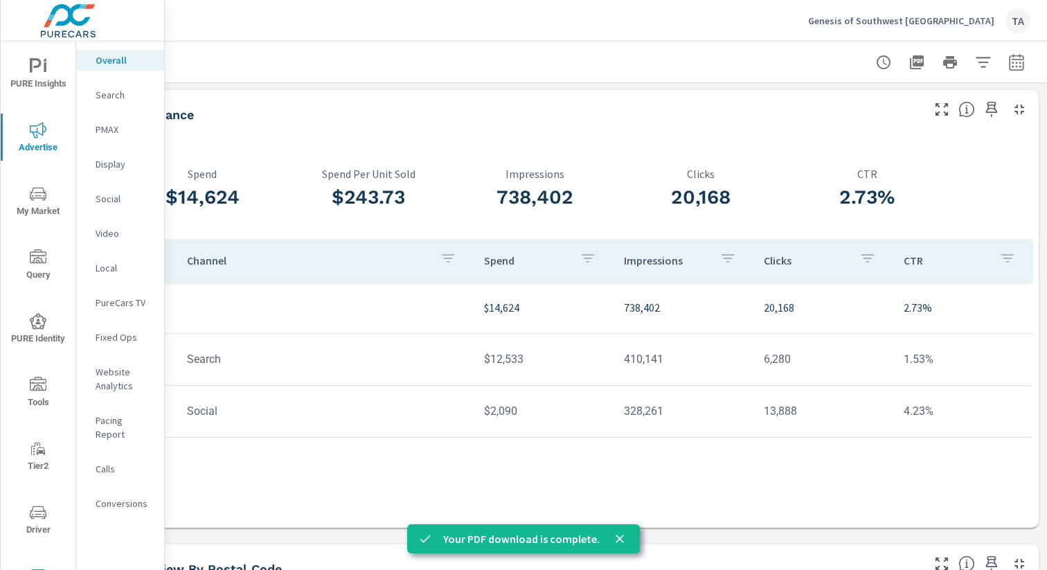
click at [118, 497] on p "Conversions" at bounding box center [124, 504] width 57 height 14
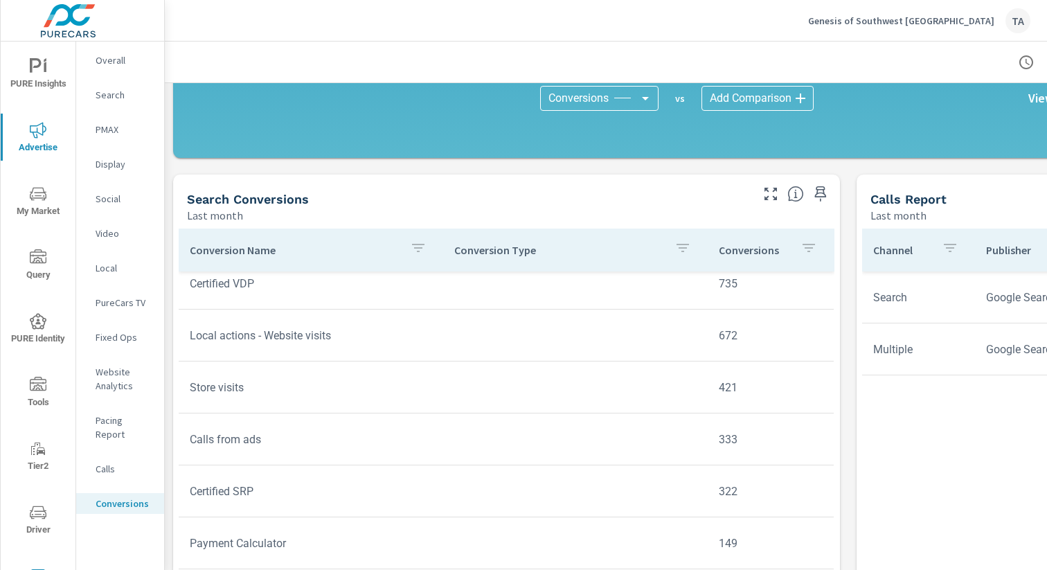
scroll to position [375, 0]
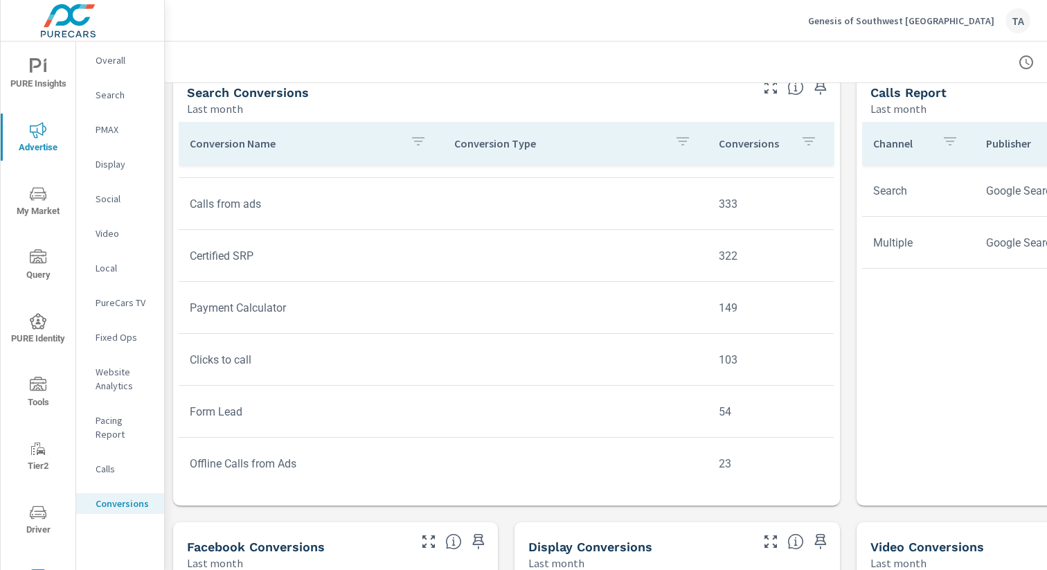
scroll to position [593, 0]
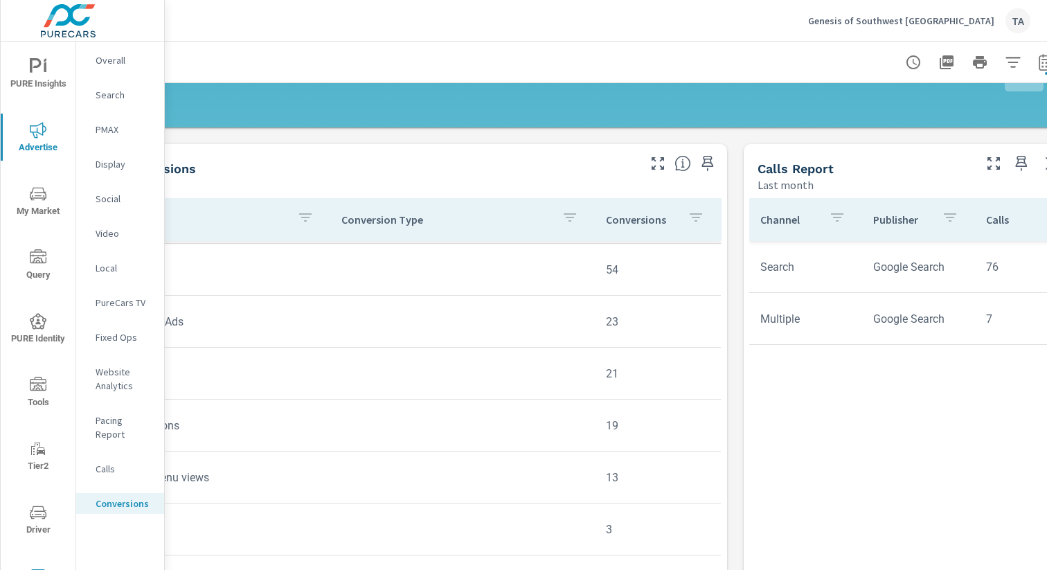
scroll to position [515, 143]
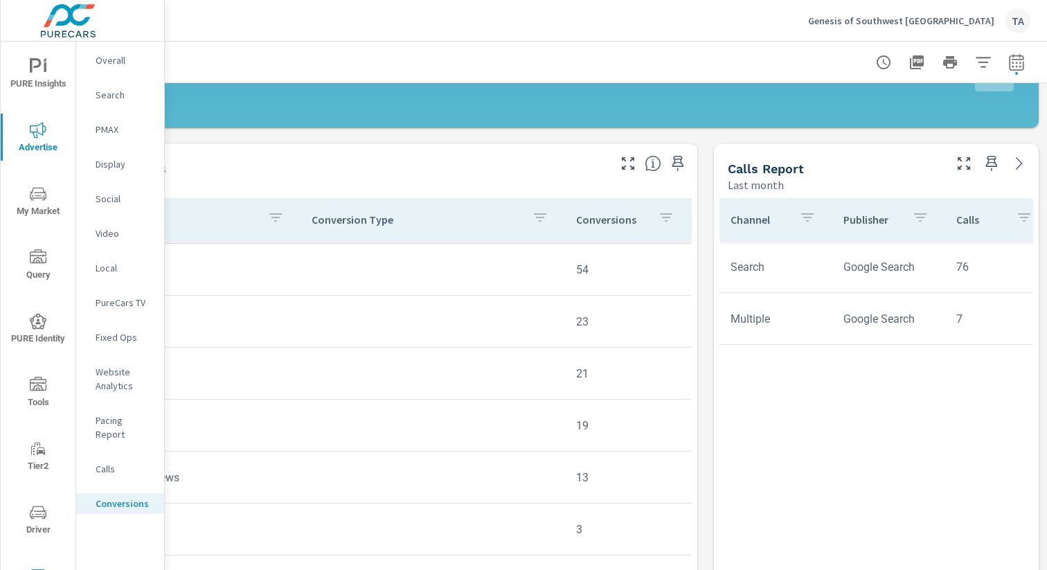
click at [119, 67] on div "Overall" at bounding box center [120, 60] width 88 height 21
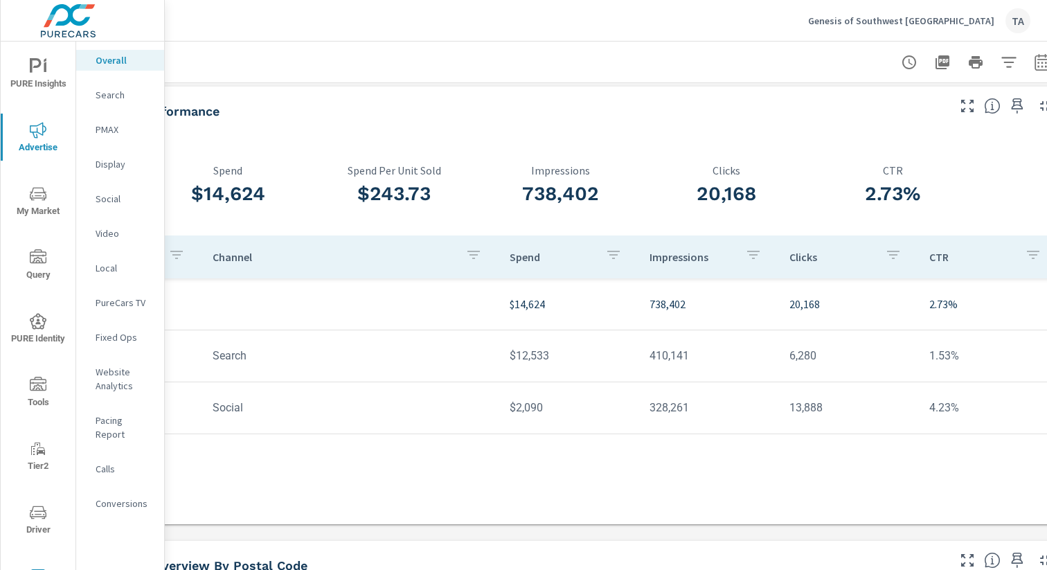
scroll to position [5, 116]
click at [969, 109] on icon "button" at bounding box center [969, 106] width 17 height 17
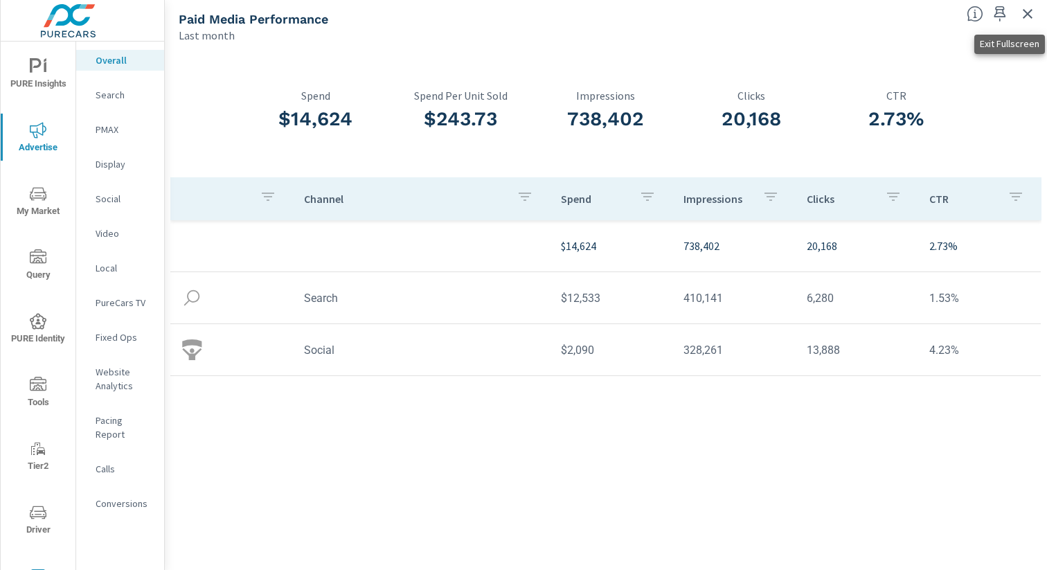
click at [1024, 19] on icon "button" at bounding box center [1027, 14] width 17 height 17
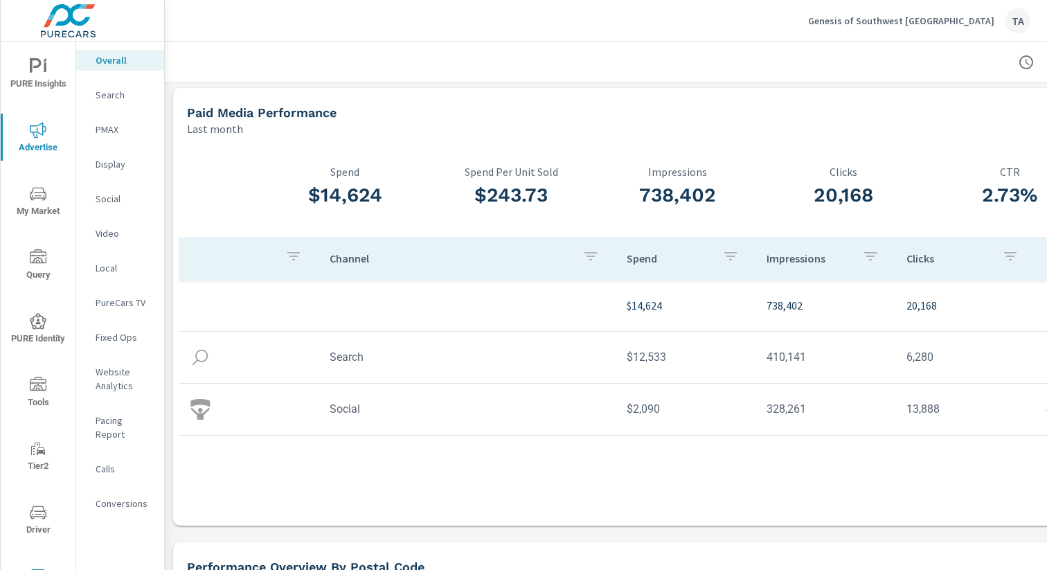
scroll to position [3, 143]
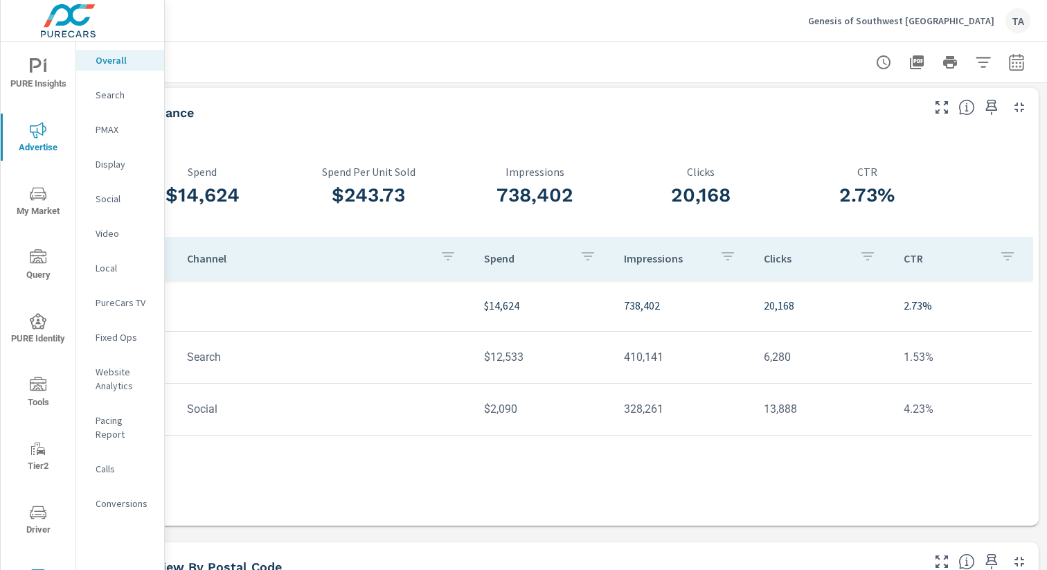
click at [446, 260] on icon "button" at bounding box center [448, 256] width 17 height 17
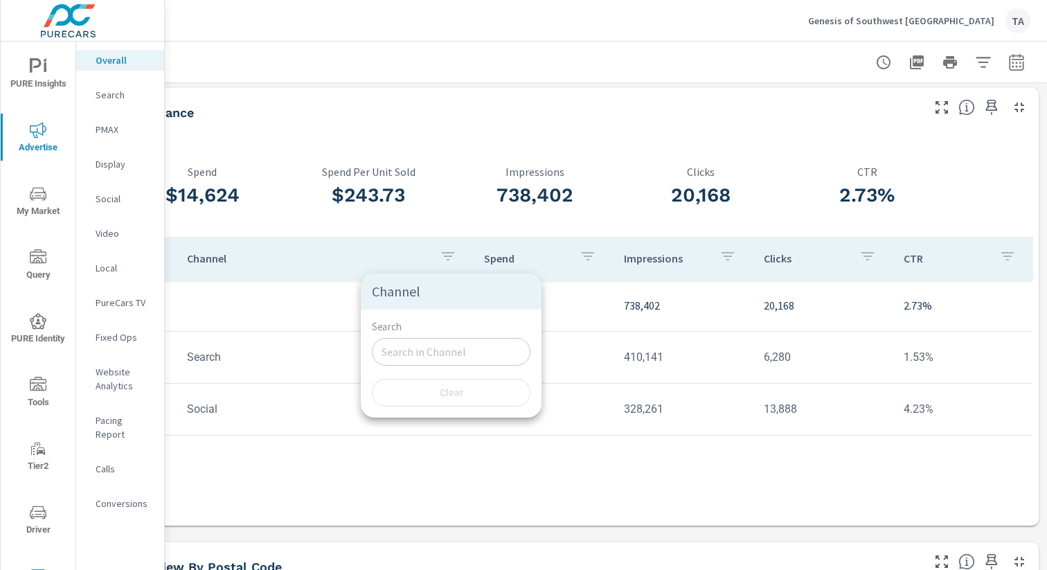
click at [591, 253] on div at bounding box center [523, 285] width 1047 height 570
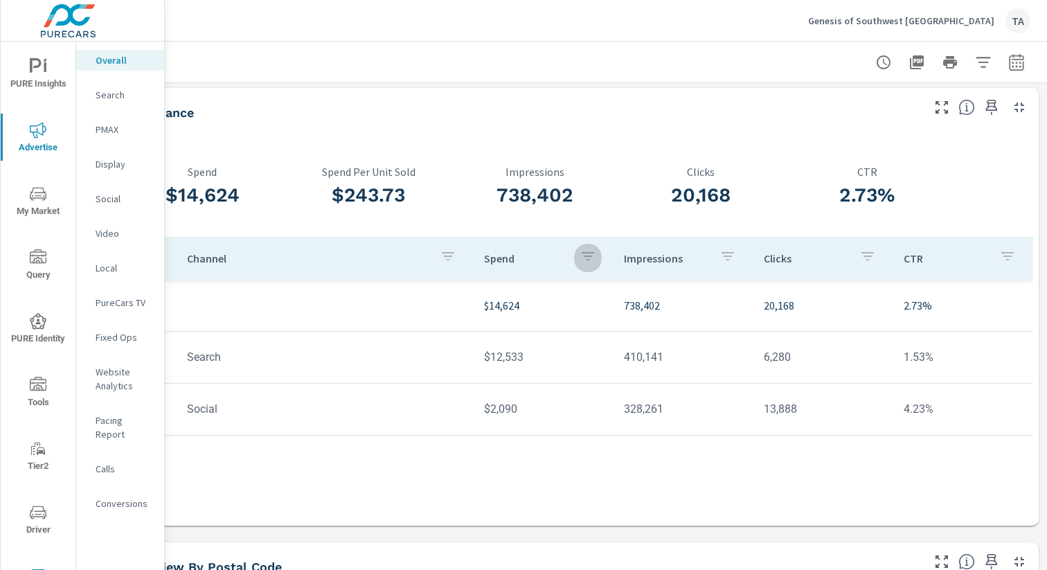
click at [586, 256] on icon "button" at bounding box center [588, 256] width 12 height 8
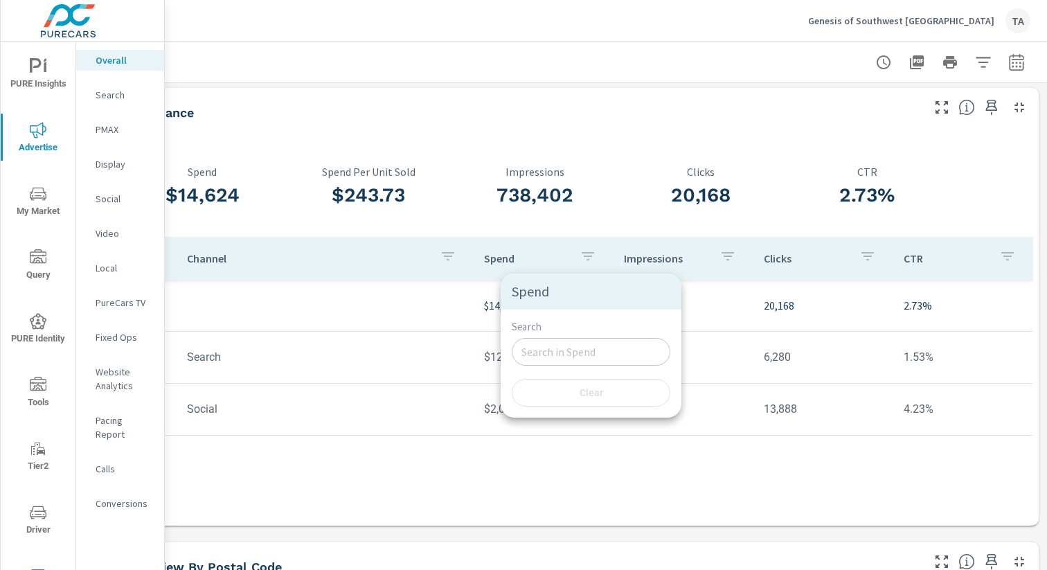
click at [586, 256] on div at bounding box center [523, 285] width 1047 height 570
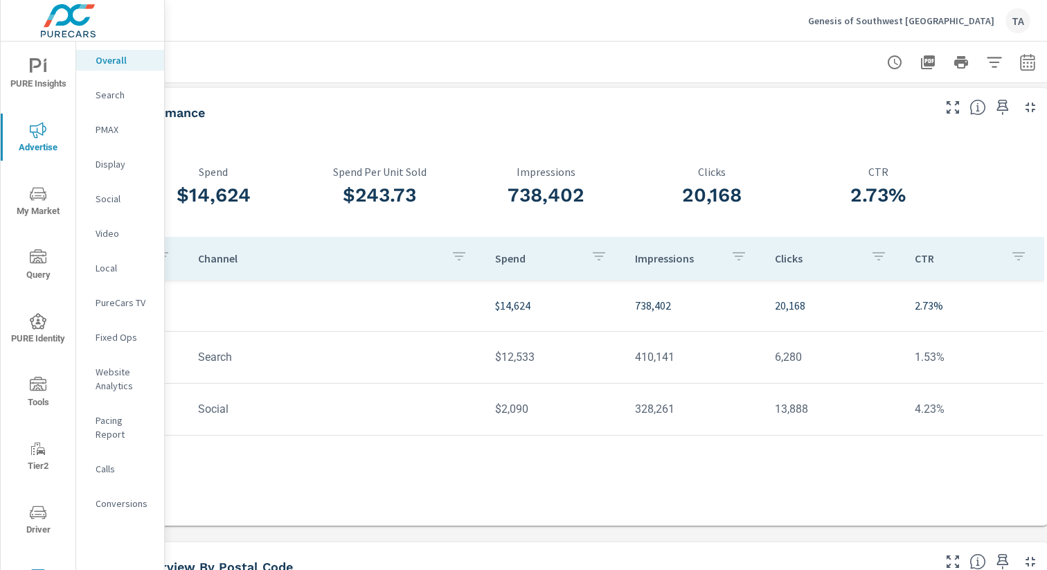
scroll to position [3, 131]
click at [958, 105] on icon "button" at bounding box center [953, 107] width 17 height 17
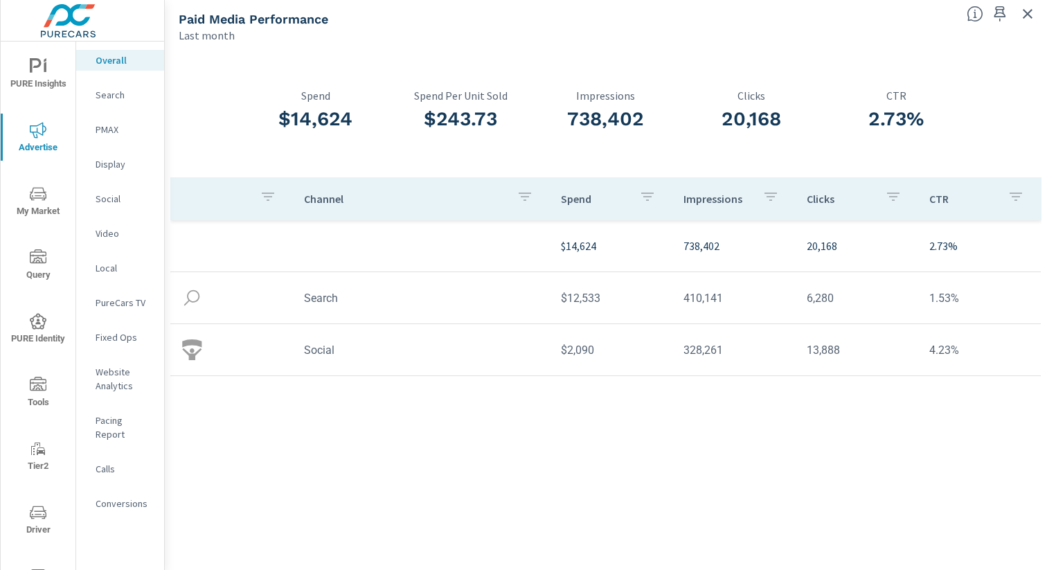
scroll to position [0, 131]
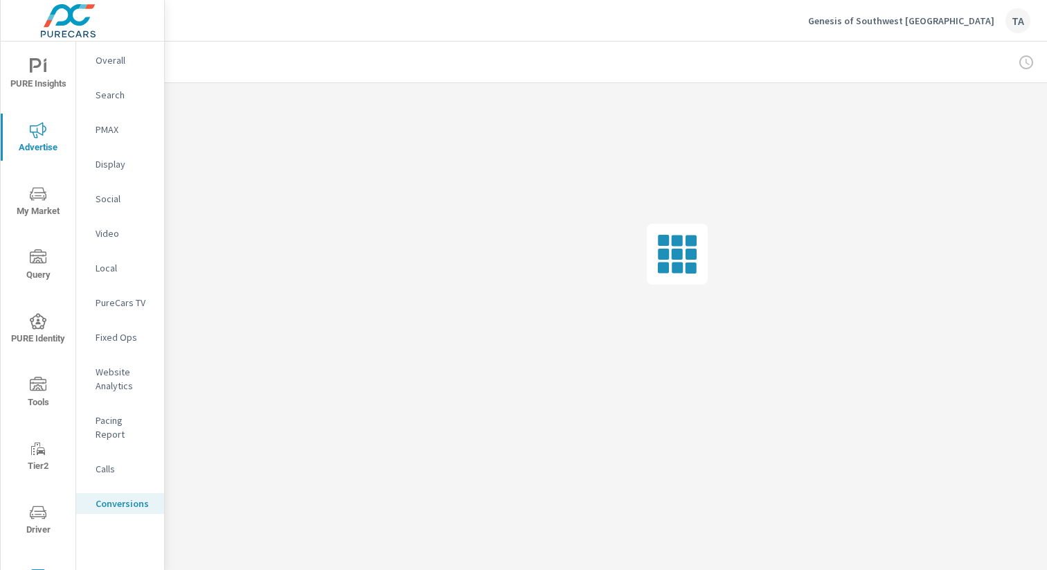
click at [49, 73] on span "PURE Insights" at bounding box center [38, 75] width 66 height 34
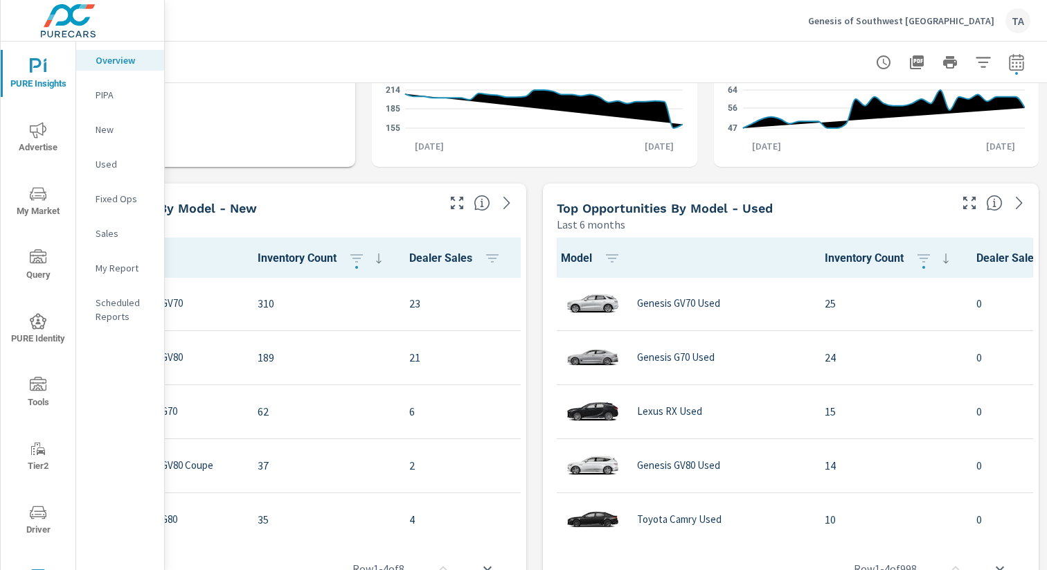
scroll to position [861, 143]
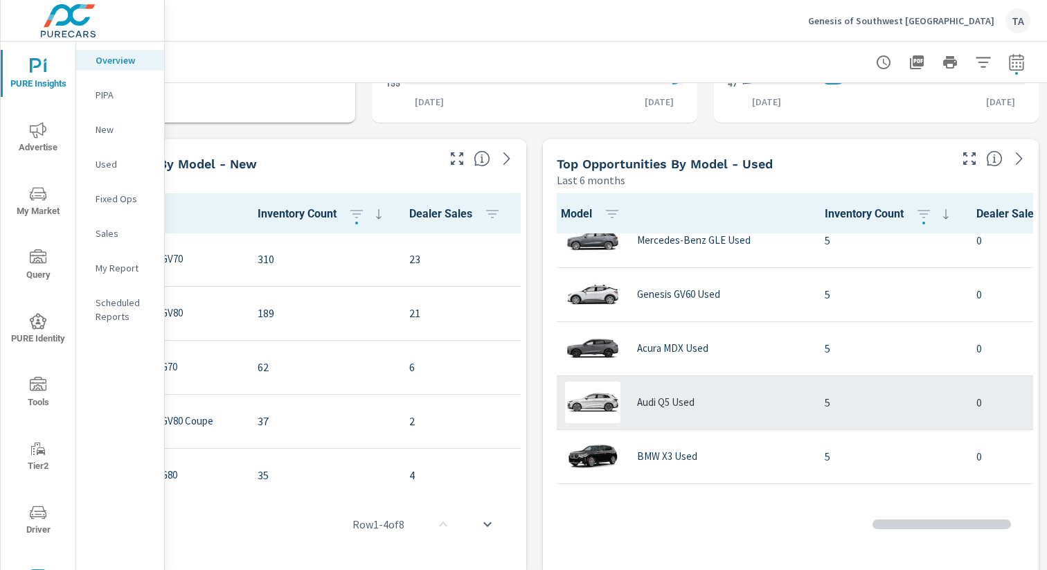
scroll to position [501, 0]
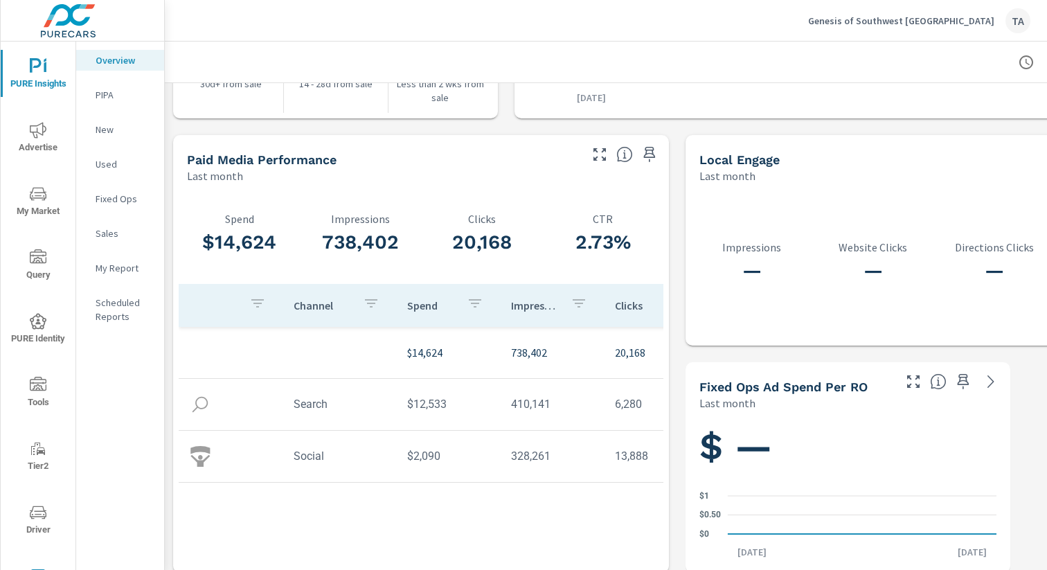
scroll to position [1785, 0]
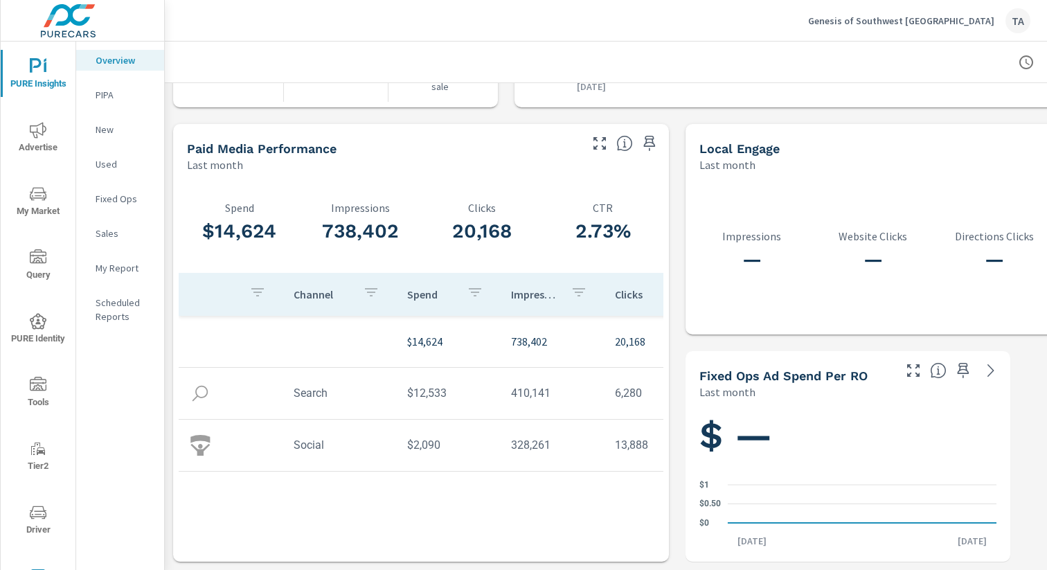
click at [120, 136] on p "New" at bounding box center [124, 130] width 57 height 14
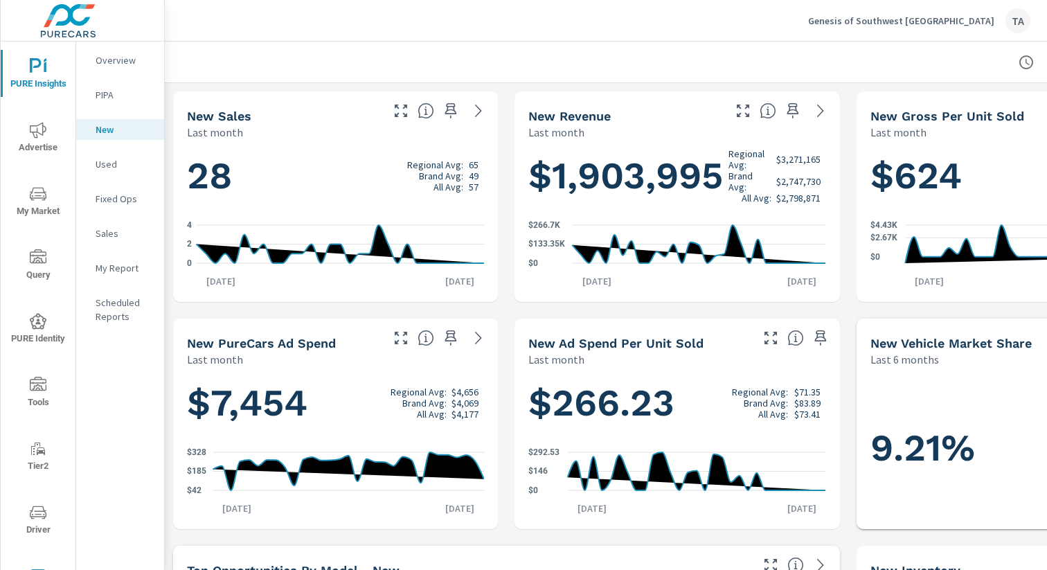
click at [27, 213] on span "My Market" at bounding box center [38, 203] width 66 height 34
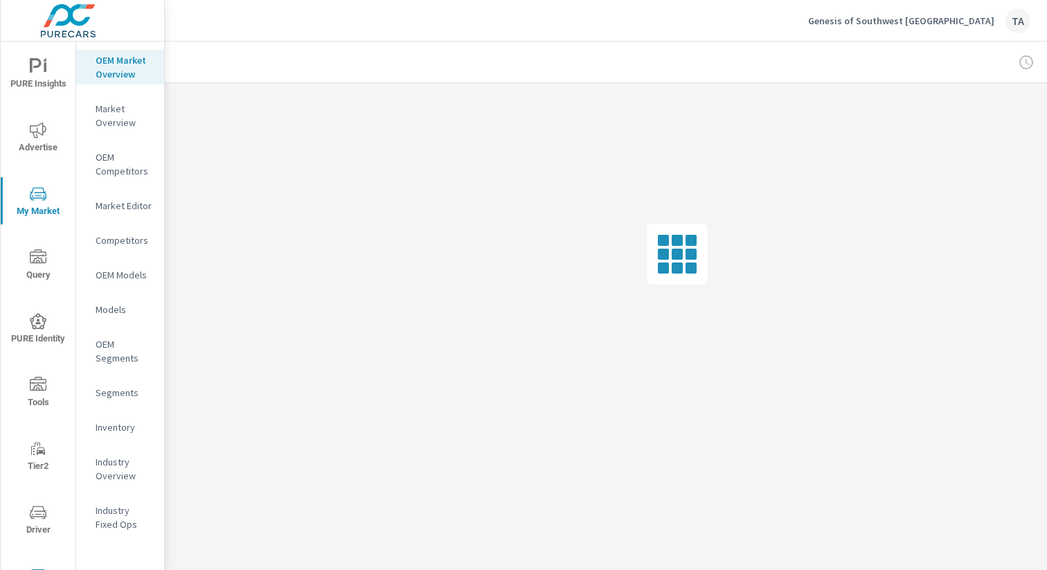
click at [120, 282] on div "OEM Models" at bounding box center [120, 275] width 88 height 21
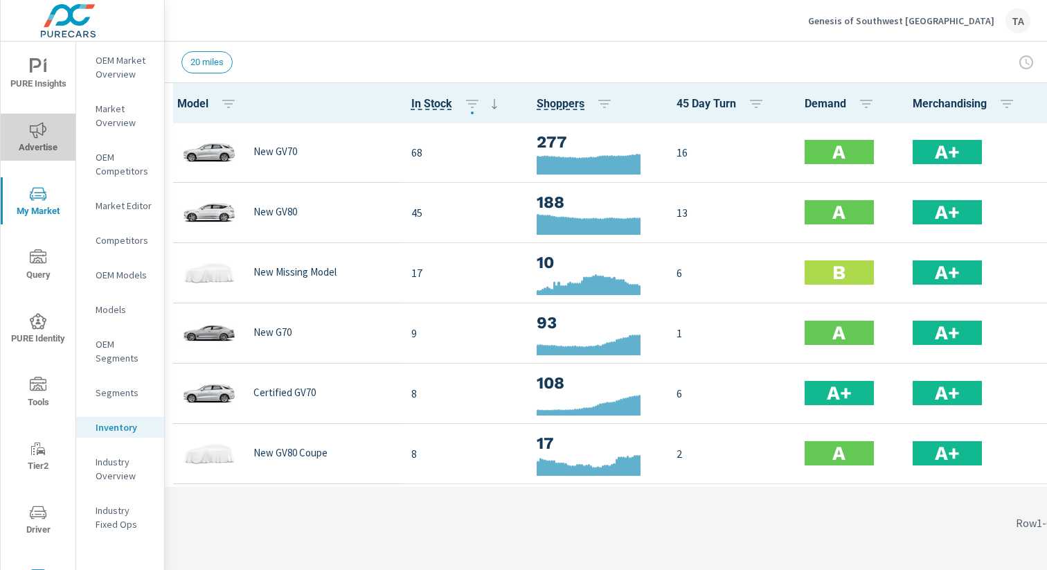
click at [27, 156] on button "Advertise" at bounding box center [38, 137] width 75 height 47
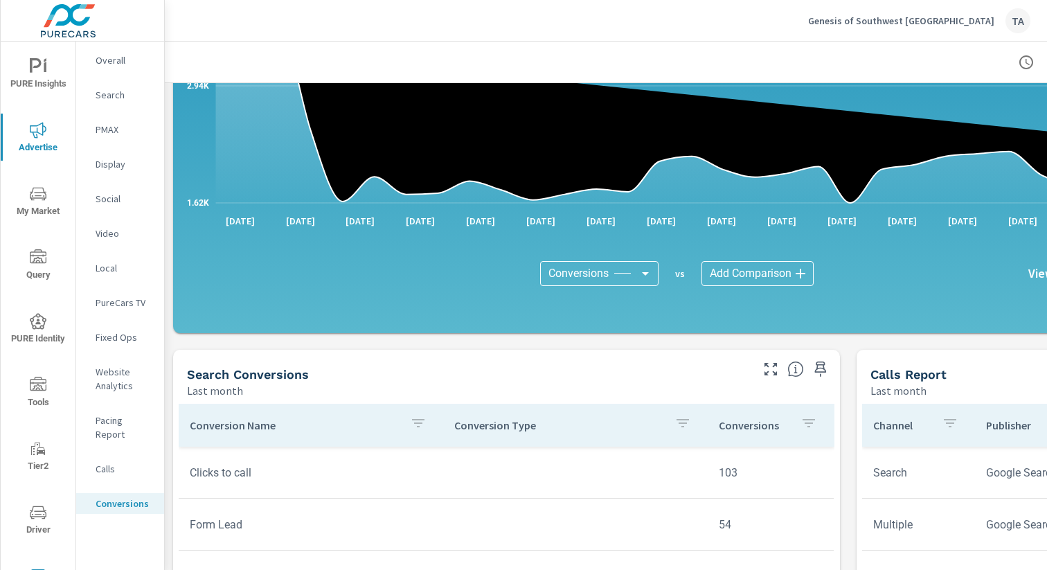
scroll to position [315, 0]
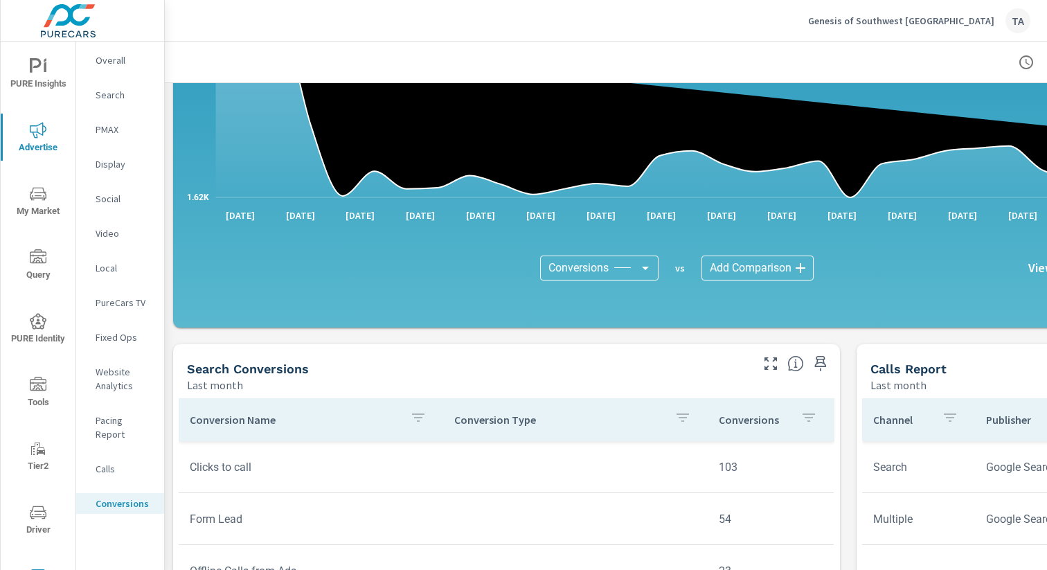
click at [607, 286] on div "Conversions Conversions ​ vs Add Comparison ​ View as Bars Lines" at bounding box center [677, 267] width 958 height 69
click at [611, 274] on body "PURE Insights Advertise My Market Query PURE Identity Tools Tier2 Driver Leave …" at bounding box center [523, 285] width 1047 height 570
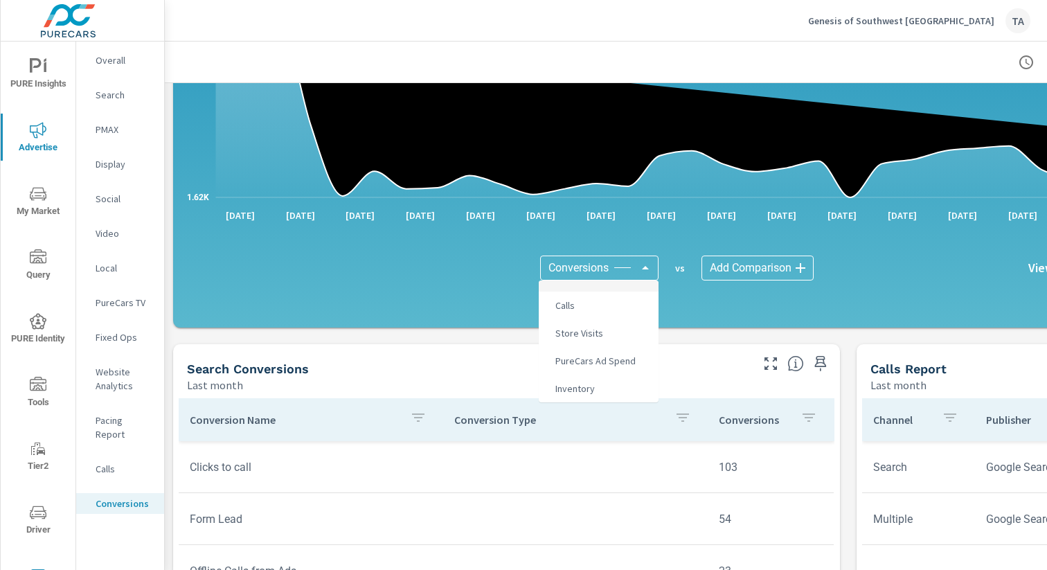
click at [598, 308] on li "Calls" at bounding box center [599, 306] width 120 height 28
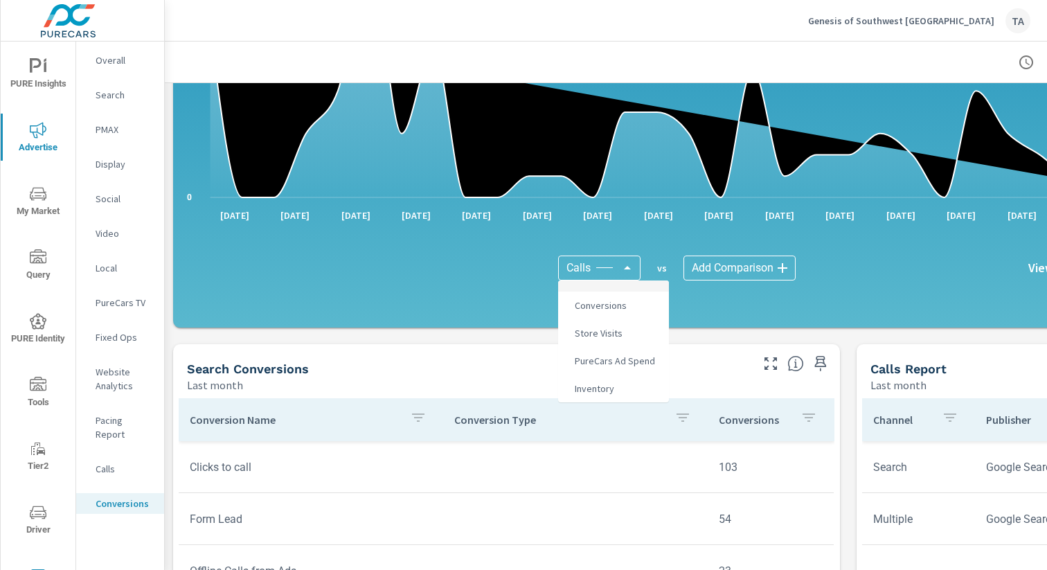
click at [602, 274] on body "PURE Insights Advertise My Market Query PURE Identity Tools Tier2 Driver Leave …" at bounding box center [523, 285] width 1047 height 570
click at [605, 333] on span "Store Visits" at bounding box center [597, 332] width 56 height 19
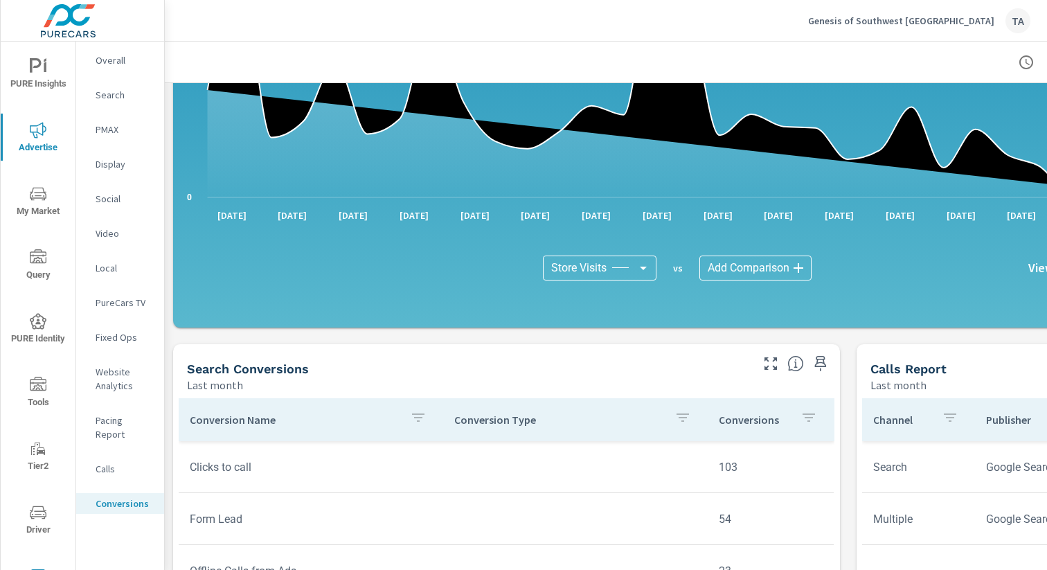
click at [607, 271] on body "PURE Insights Advertise My Market Query PURE Identity Tools Tier2 Driver Leave …" at bounding box center [523, 285] width 1047 height 570
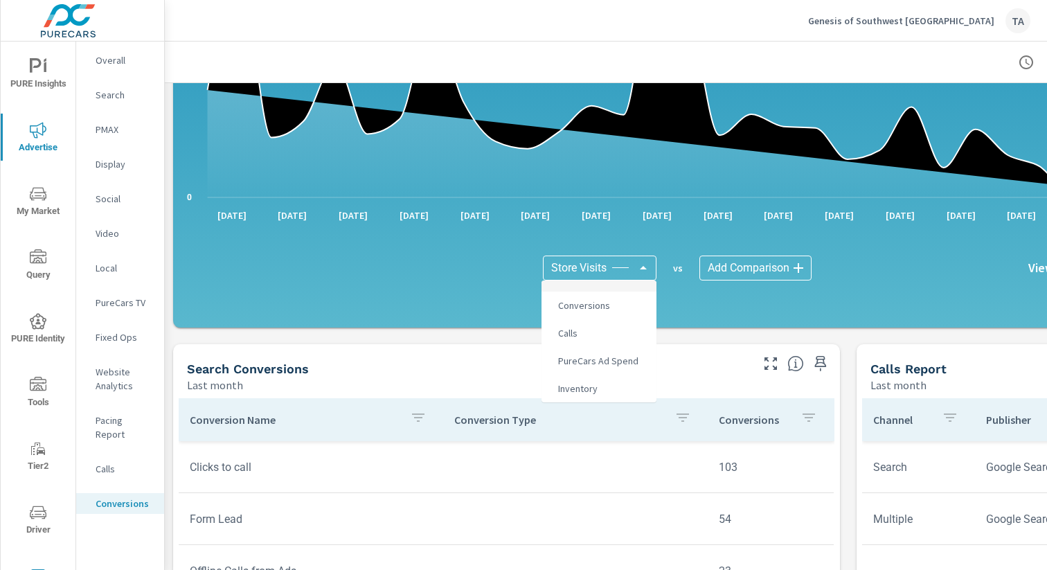
click at [588, 305] on span "Conversions" at bounding box center [583, 305] width 60 height 19
type input "Conversions"
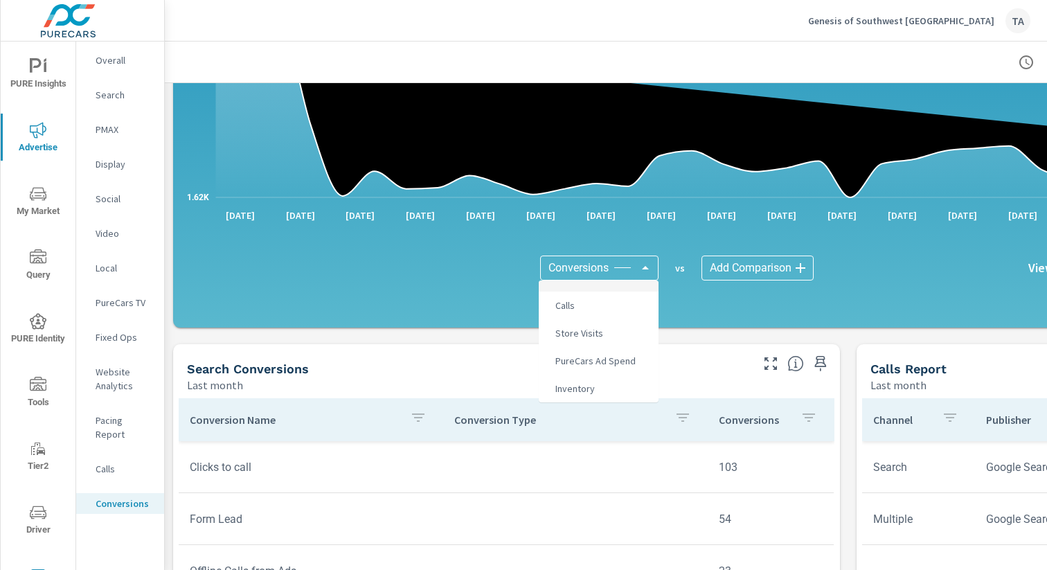
click at [589, 276] on body "PURE Insights Advertise My Market Query PURE Identity Tools Tier2 Driver Leave …" at bounding box center [523, 285] width 1047 height 570
click at [438, 352] on div at bounding box center [523, 285] width 1047 height 570
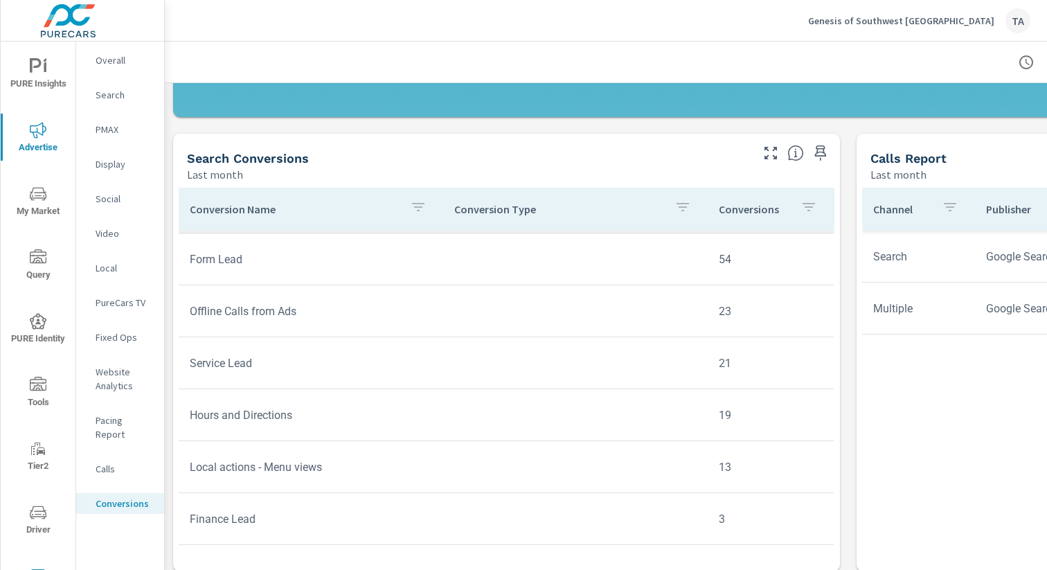
scroll to position [504, 0]
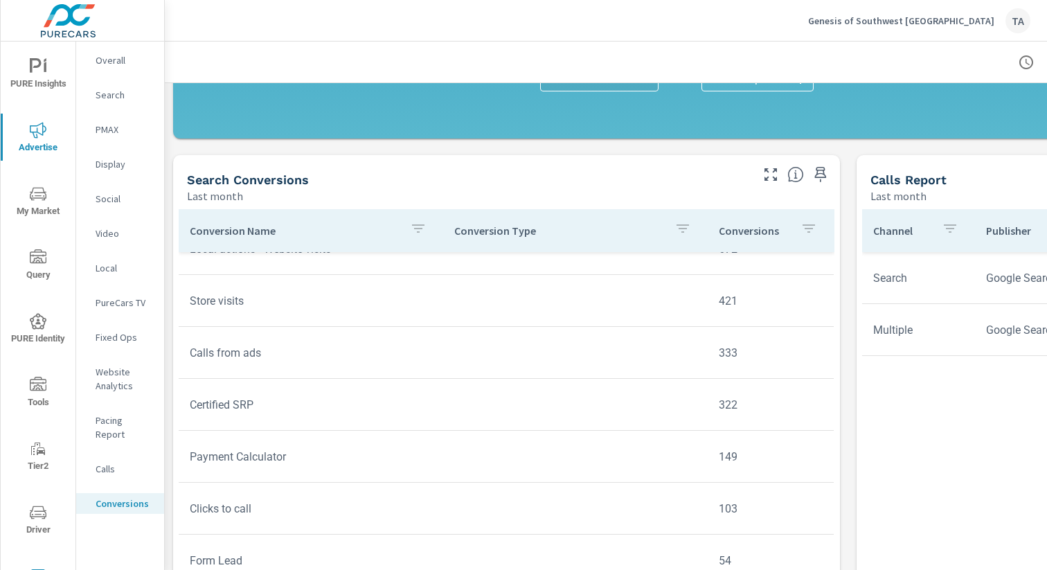
scroll to position [404, 0]
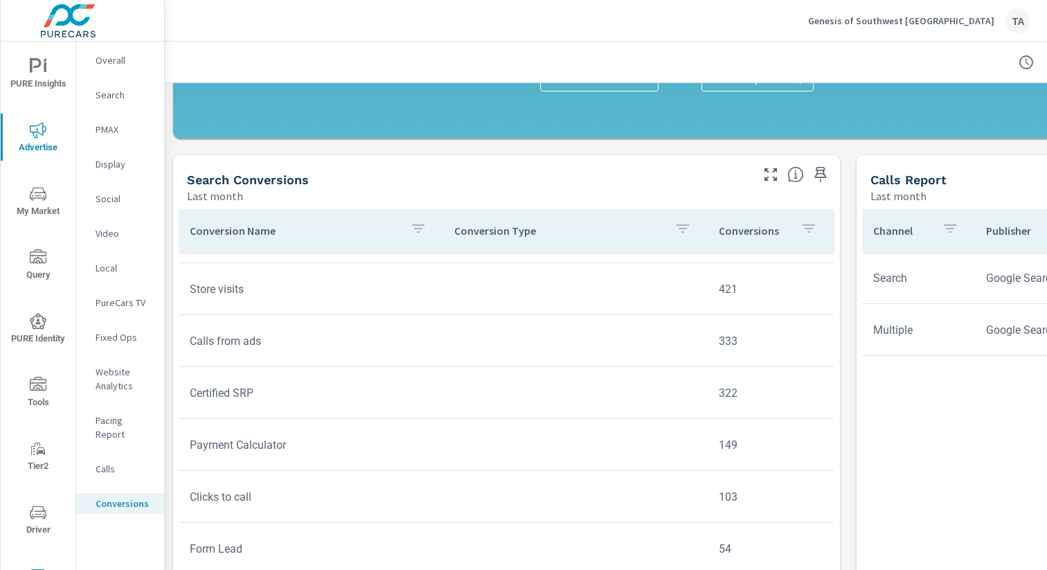
click at [429, 188] on div "Last month" at bounding box center [468, 196] width 562 height 17
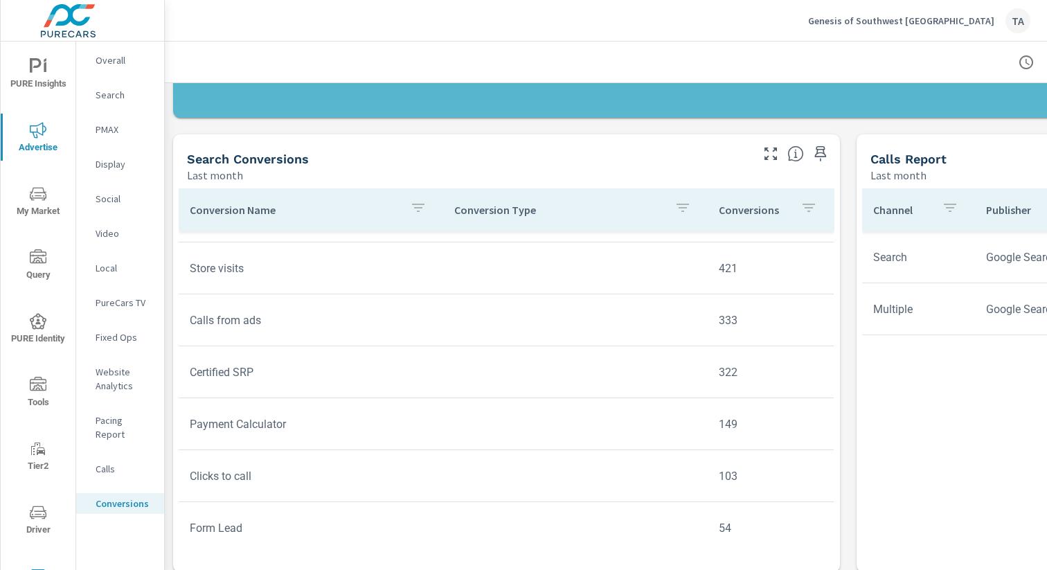
scroll to position [533, 0]
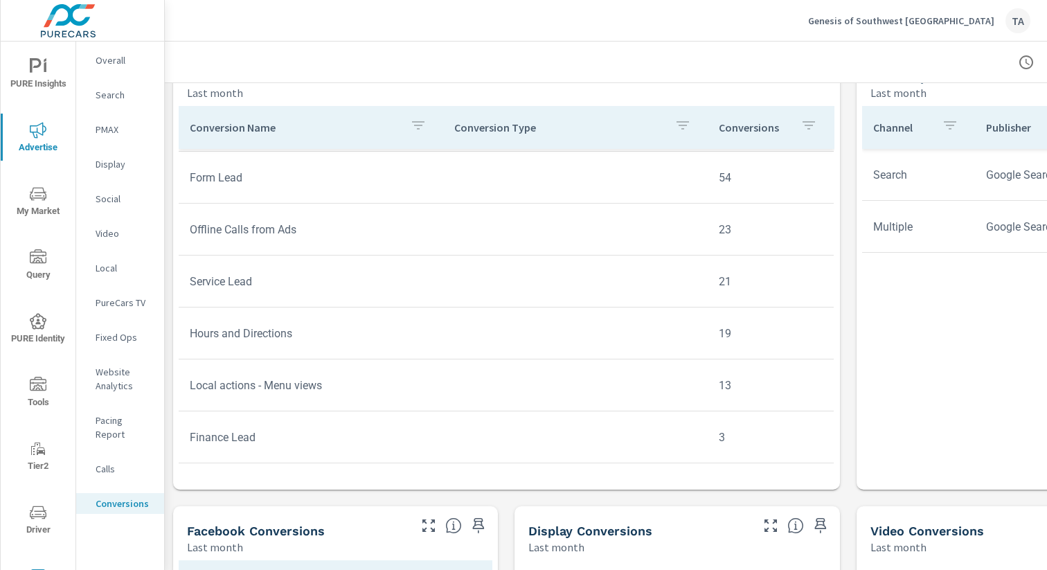
scroll to position [614, 0]
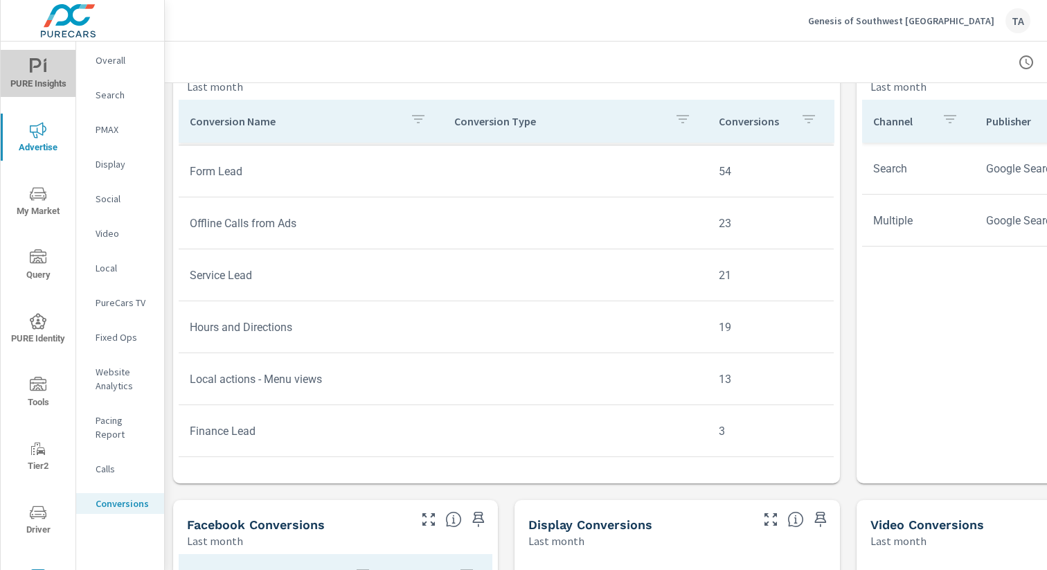
click at [59, 84] on span "PURE Insights" at bounding box center [38, 75] width 66 height 34
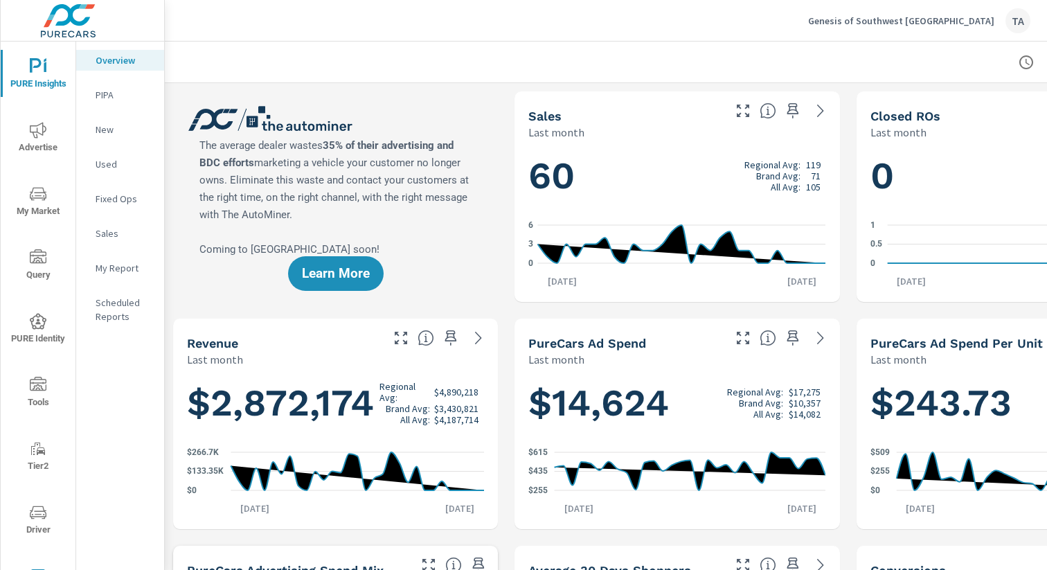
click at [100, 96] on p "PIPA" at bounding box center [124, 95] width 57 height 14
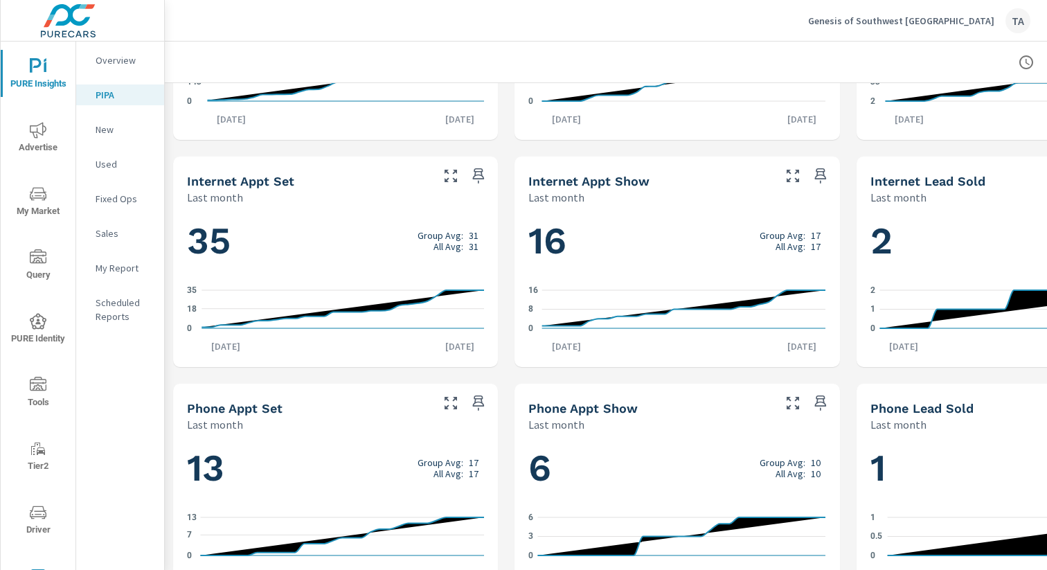
scroll to position [876, 0]
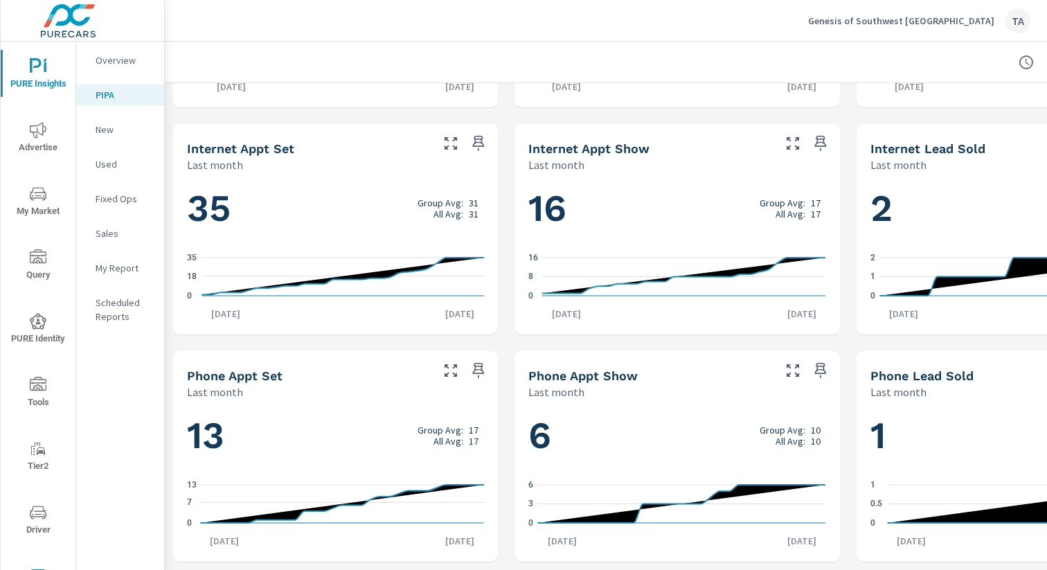
click at [39, 340] on span "PURE Identity" at bounding box center [38, 330] width 66 height 34
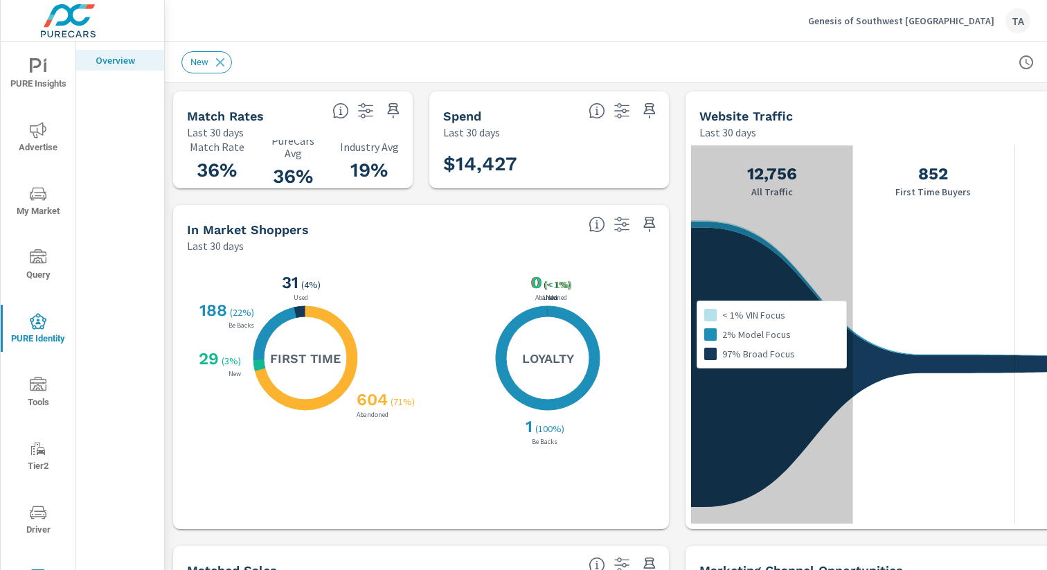
scroll to position [0, 143]
